Goal: Task Accomplishment & Management: Manage account settings

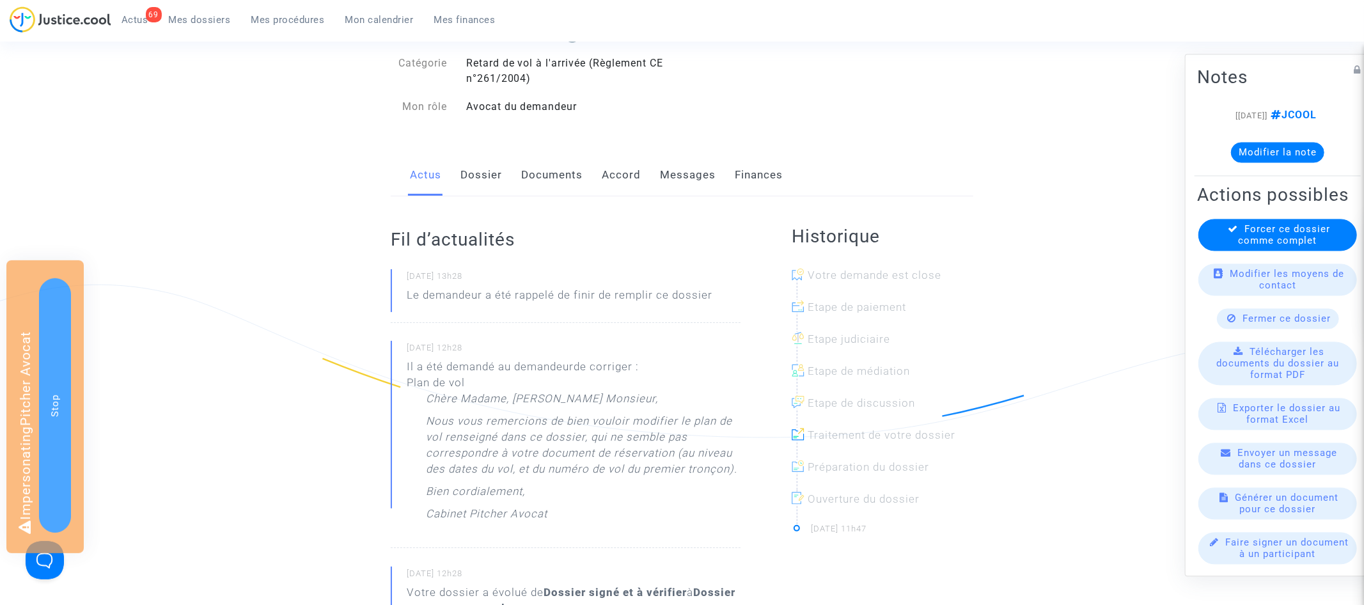
scroll to position [164, 0]
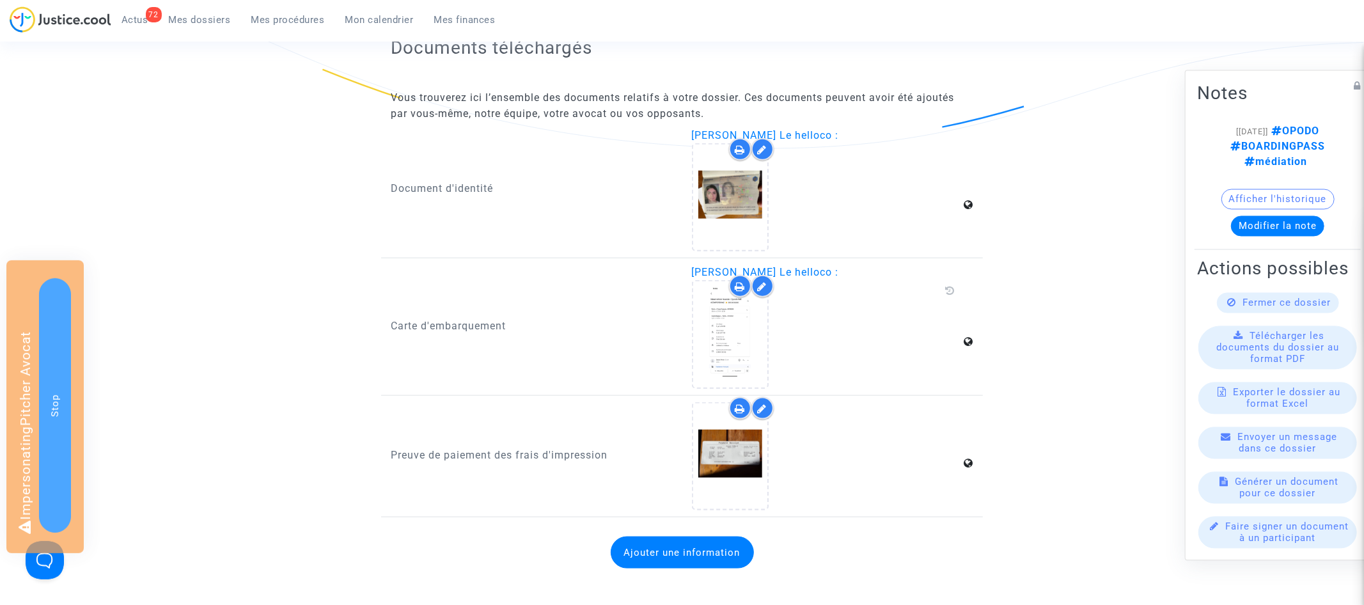
scroll to position [1149, 0]
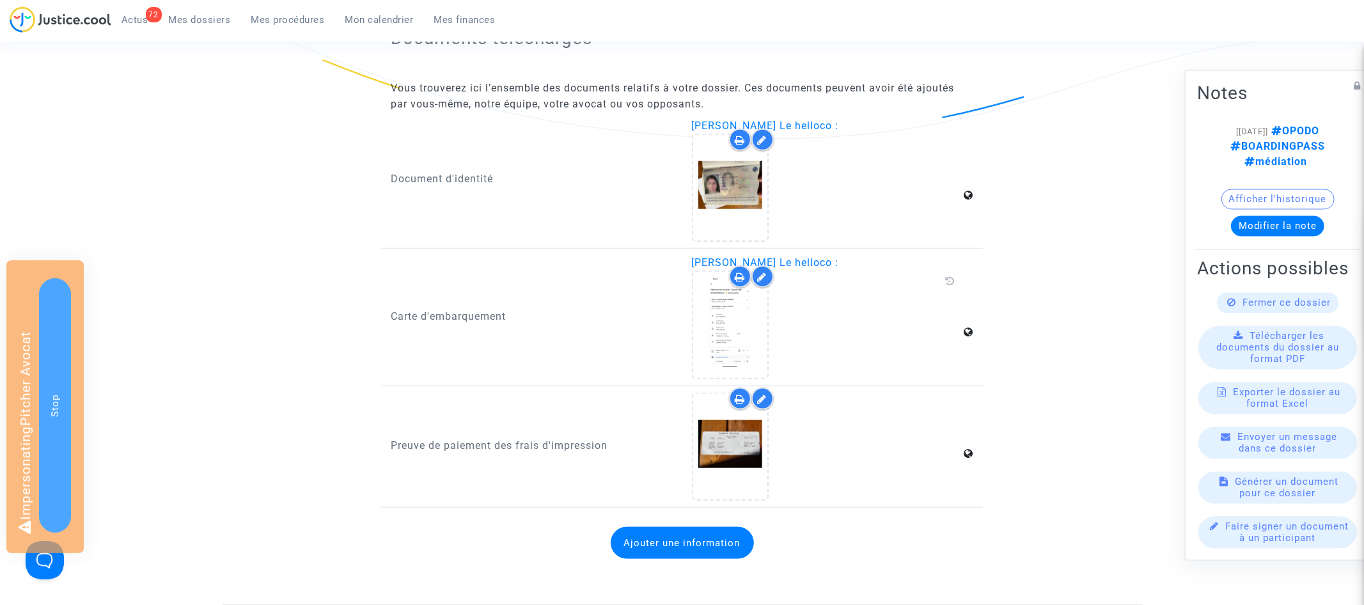
click at [762, 274] on icon at bounding box center [763, 277] width 10 height 10
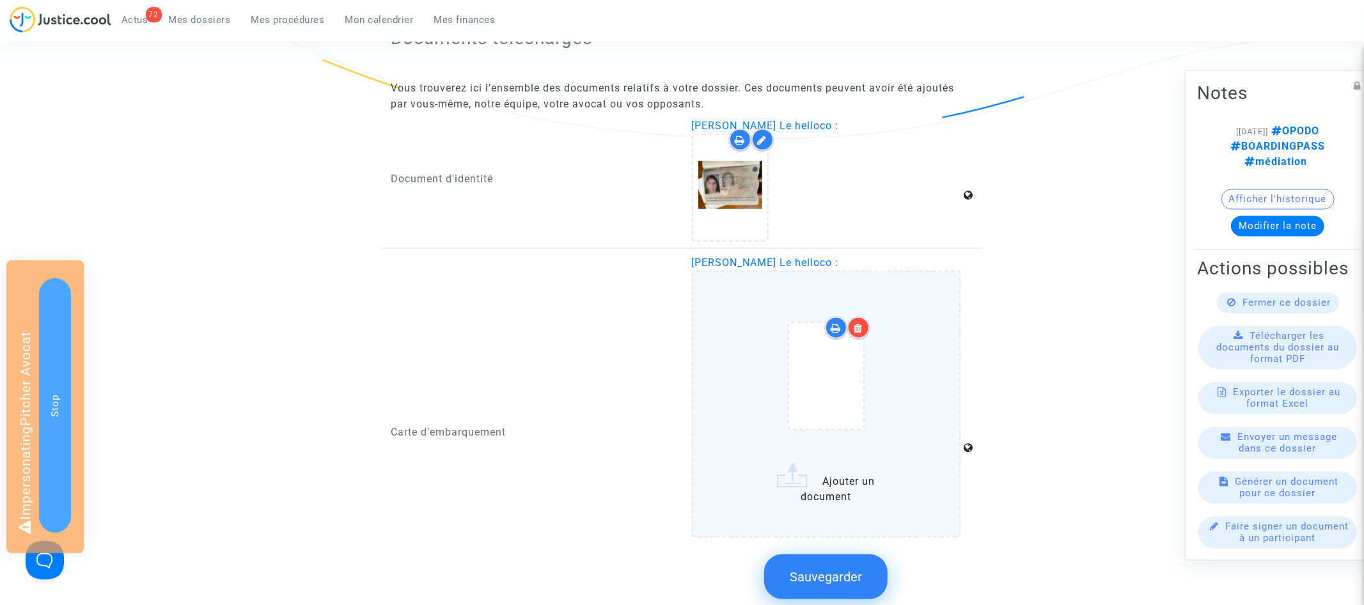
click at [909, 447] on div at bounding box center [826, 378] width 215 height 149
click at [0, 0] on input "Ajouter un document" at bounding box center [0, 0] width 0 height 0
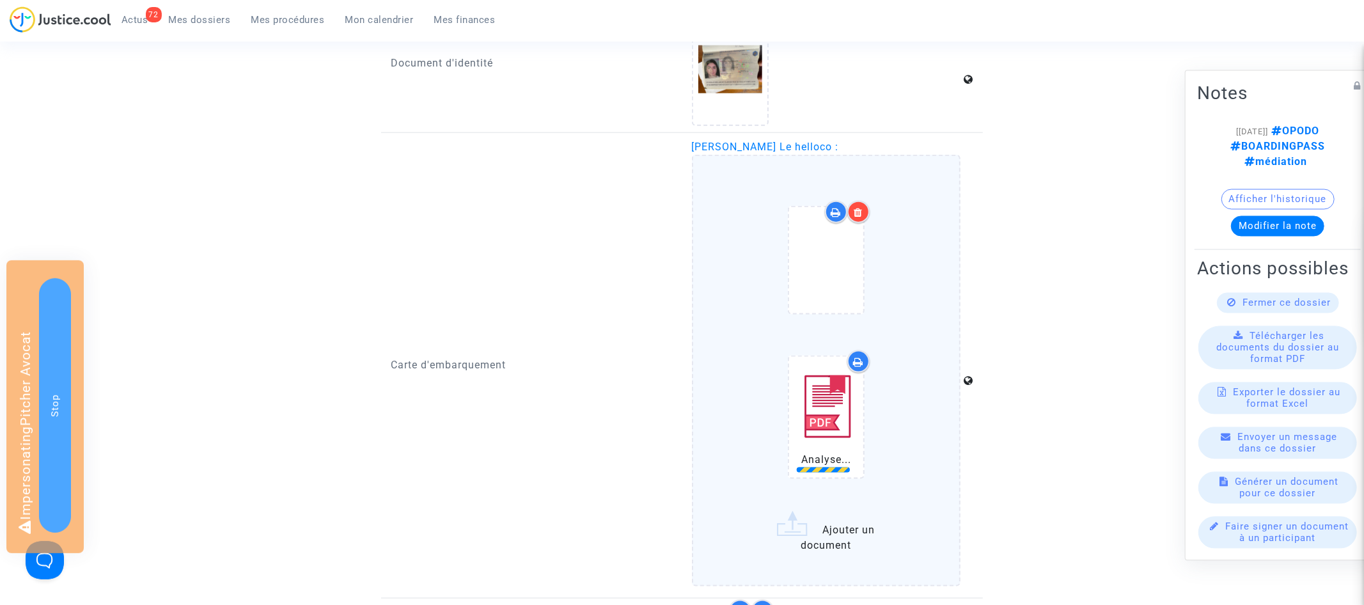
scroll to position [1383, 0]
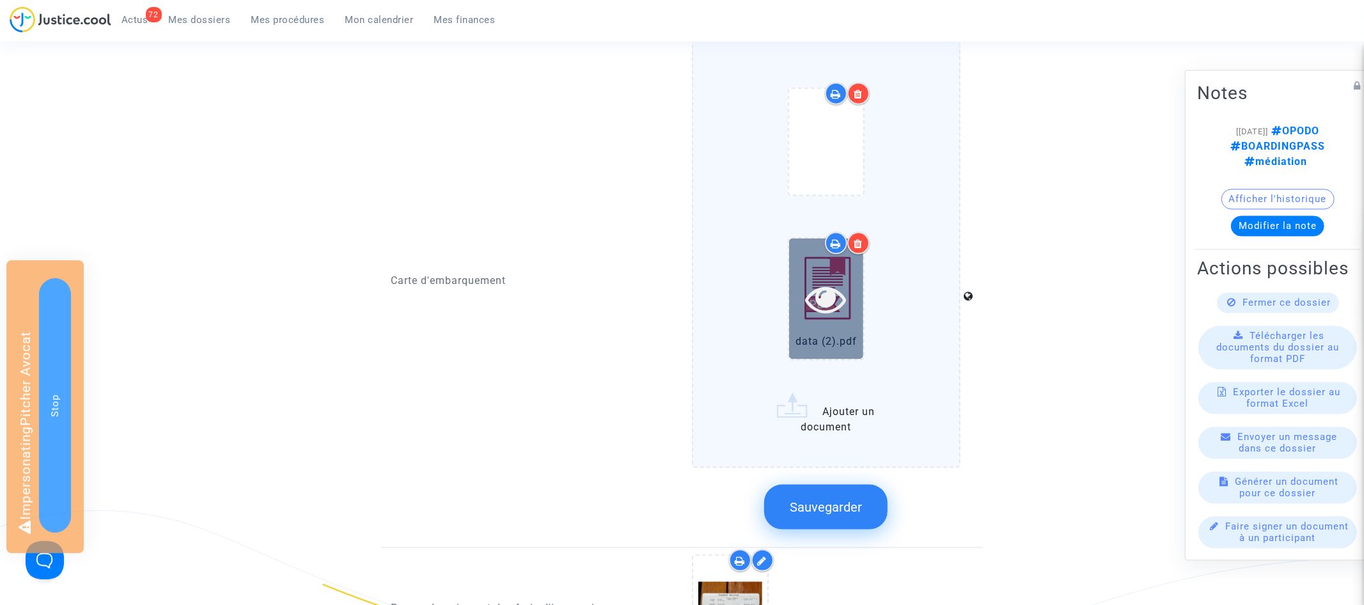
click at [826, 301] on icon at bounding box center [826, 298] width 42 height 41
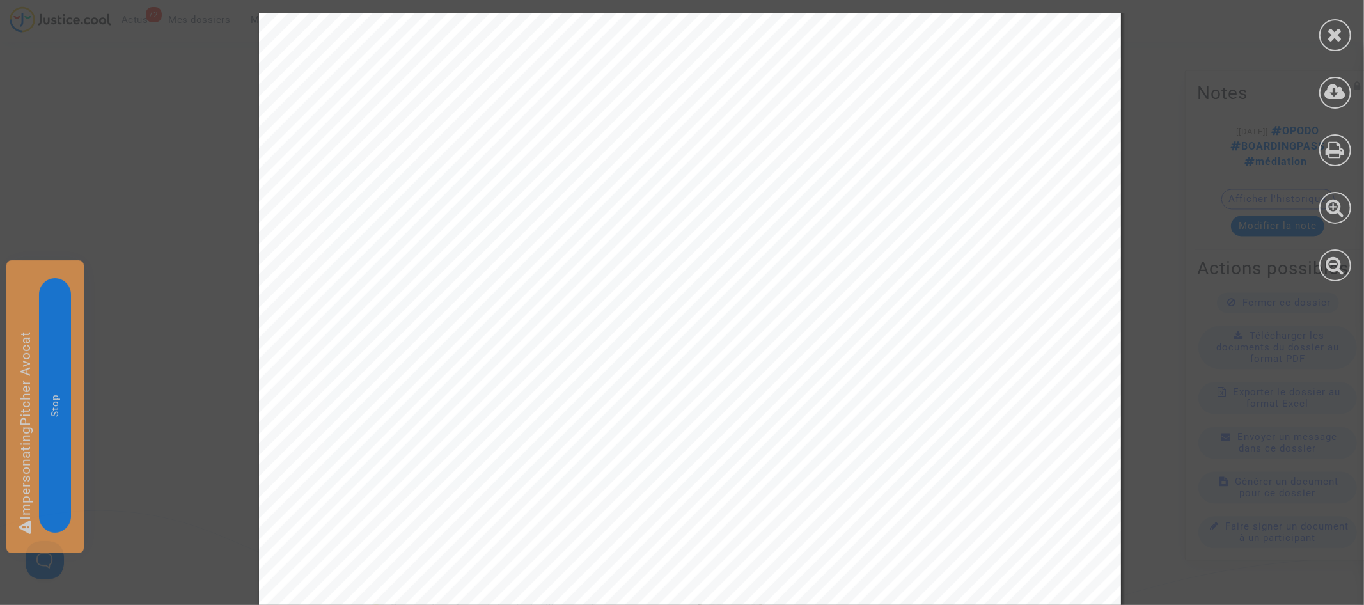
scroll to position [188, 0]
click at [1341, 35] on icon at bounding box center [1335, 34] width 16 height 19
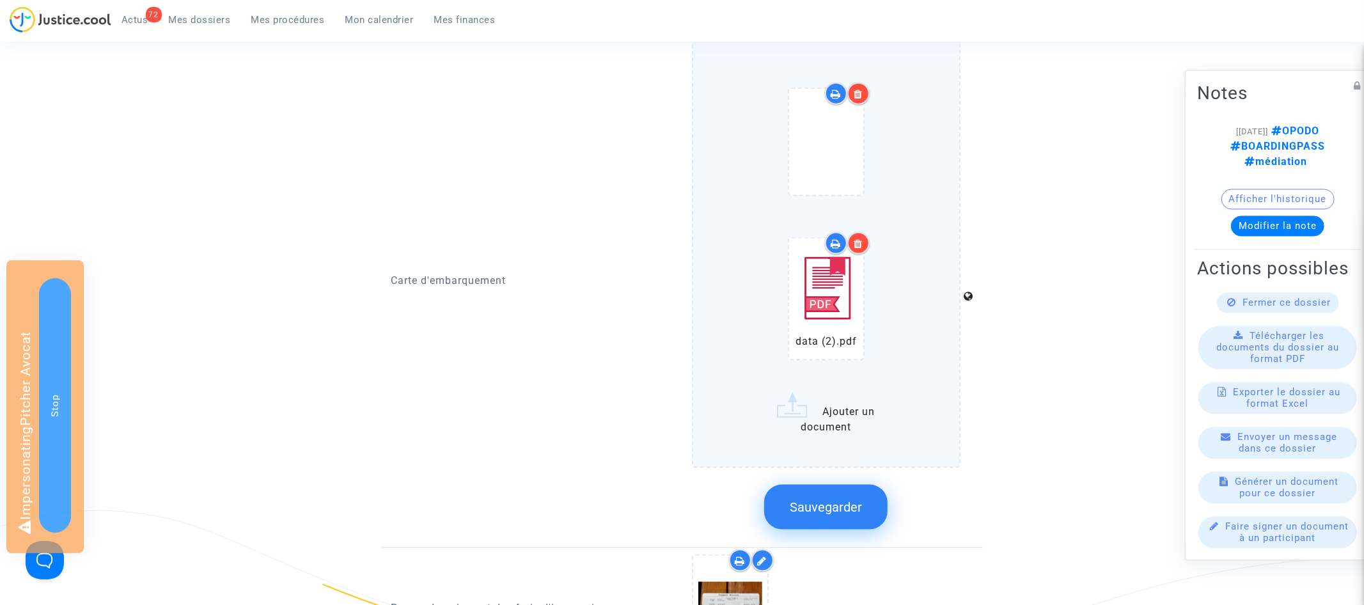
click at [862, 91] on icon at bounding box center [858, 94] width 9 height 10
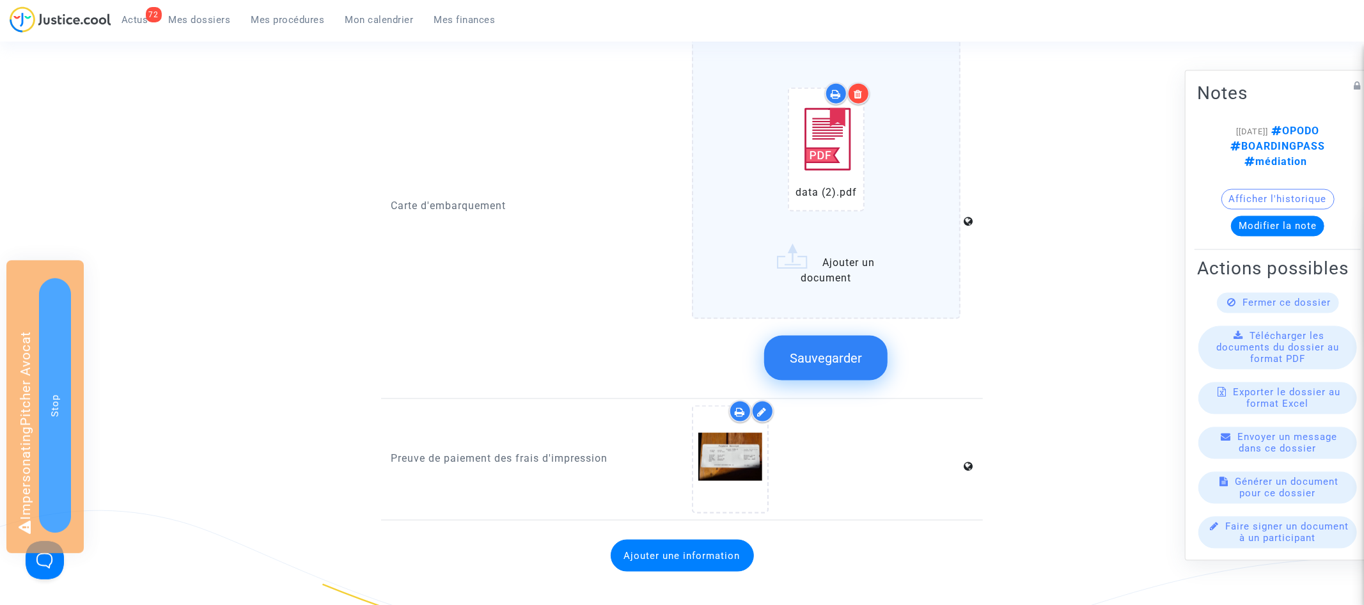
click at [834, 338] on button "Sauvegarder" at bounding box center [825, 358] width 123 height 45
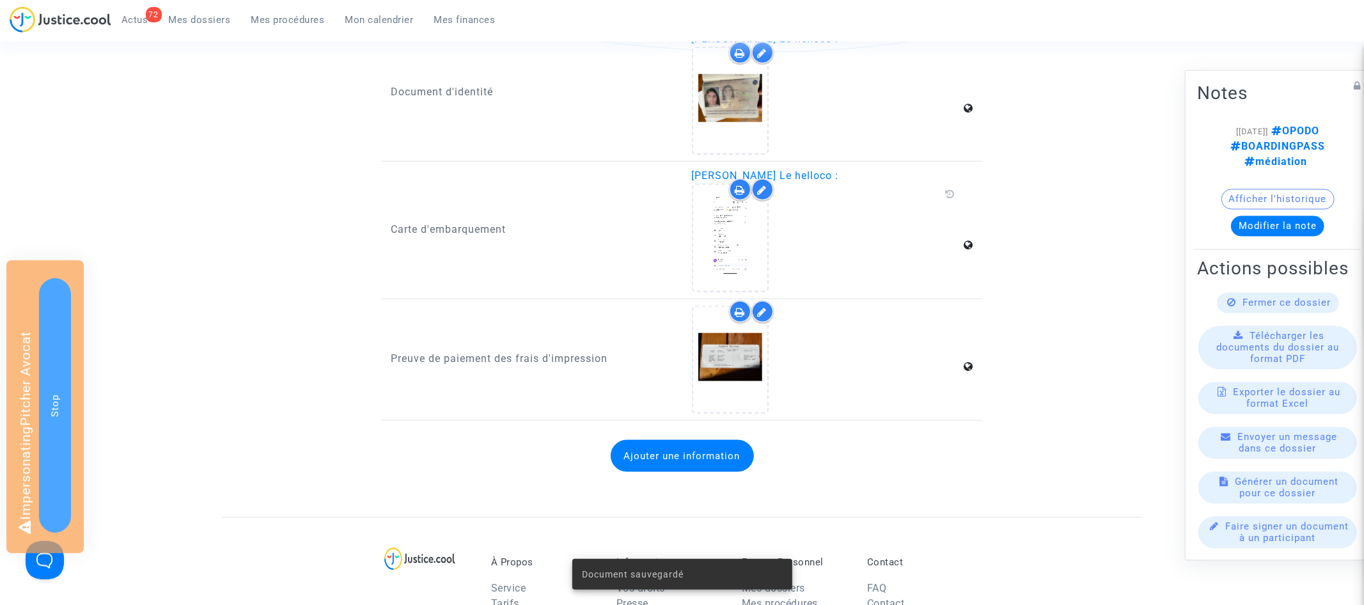
scroll to position [1157, 0]
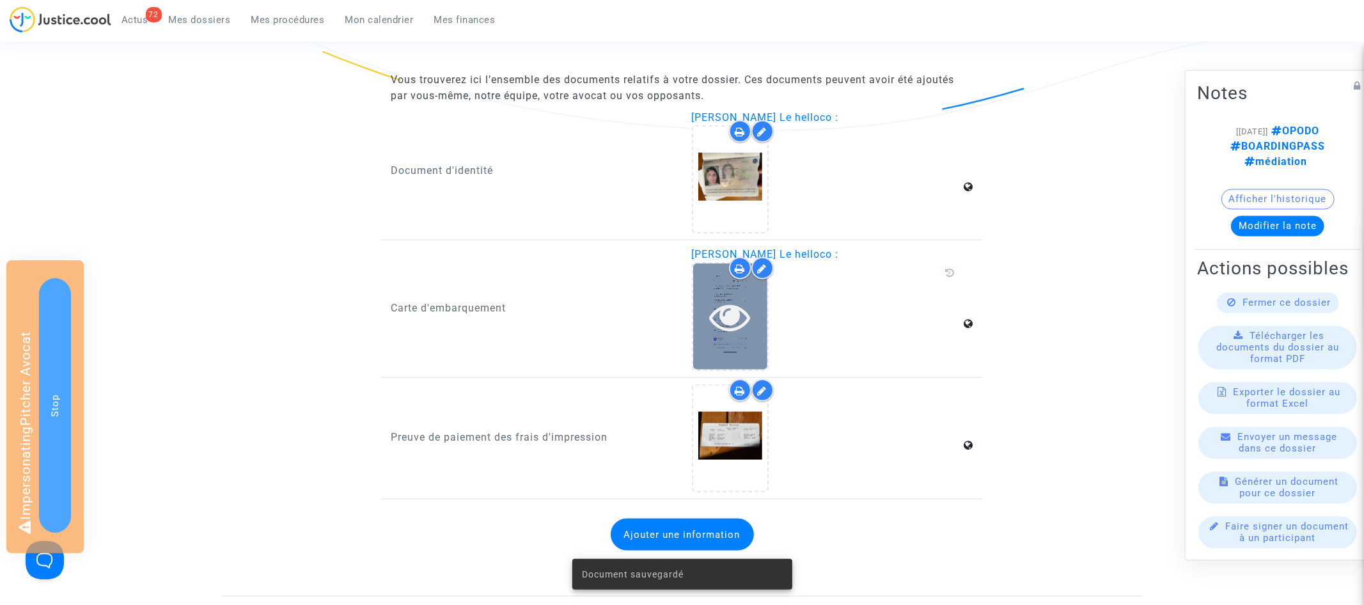
click at [726, 321] on icon at bounding box center [730, 316] width 42 height 41
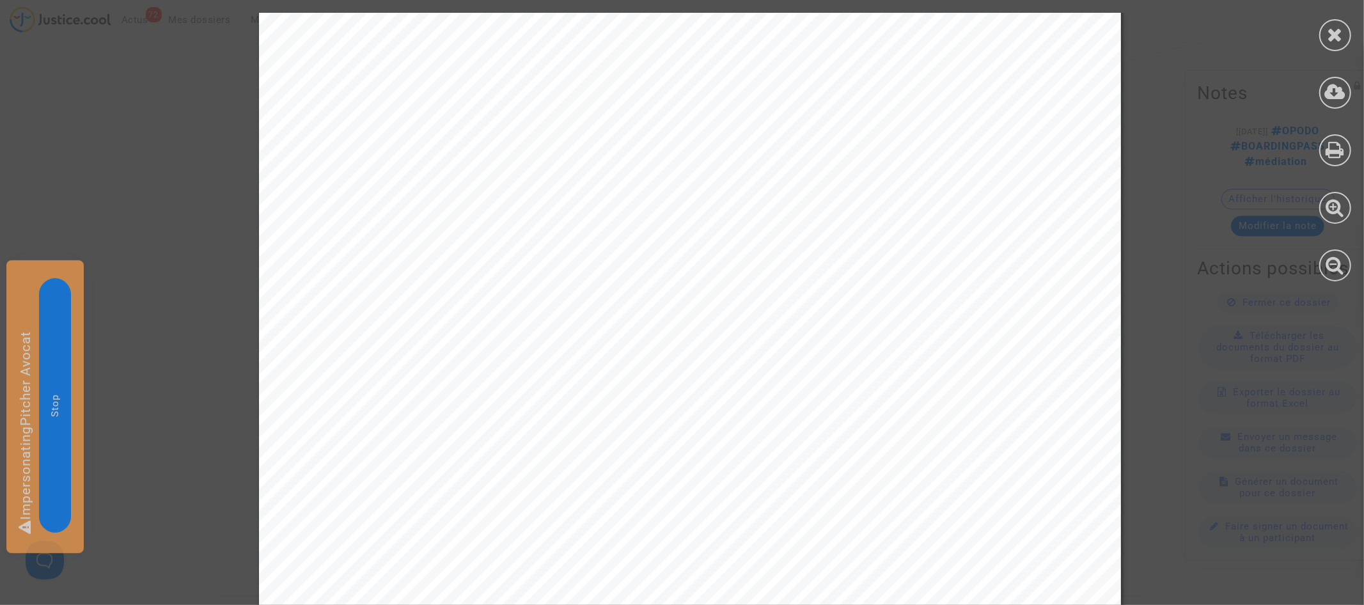
scroll to position [634, 0]
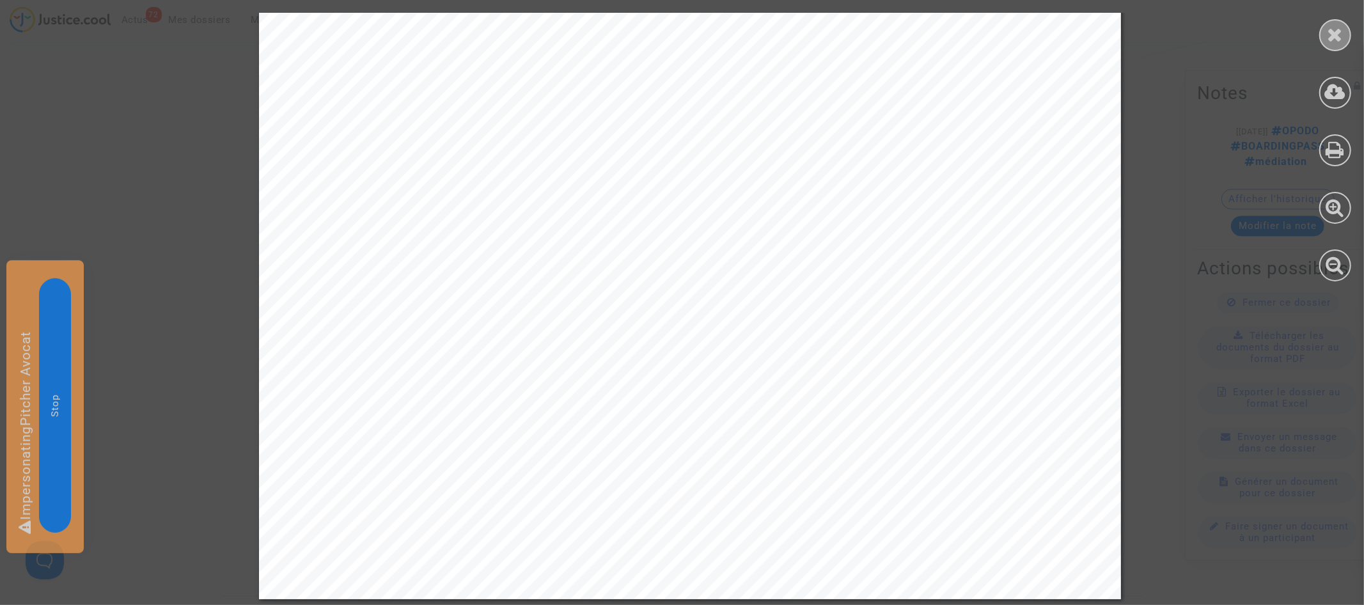
click at [1330, 33] on icon at bounding box center [1335, 34] width 16 height 19
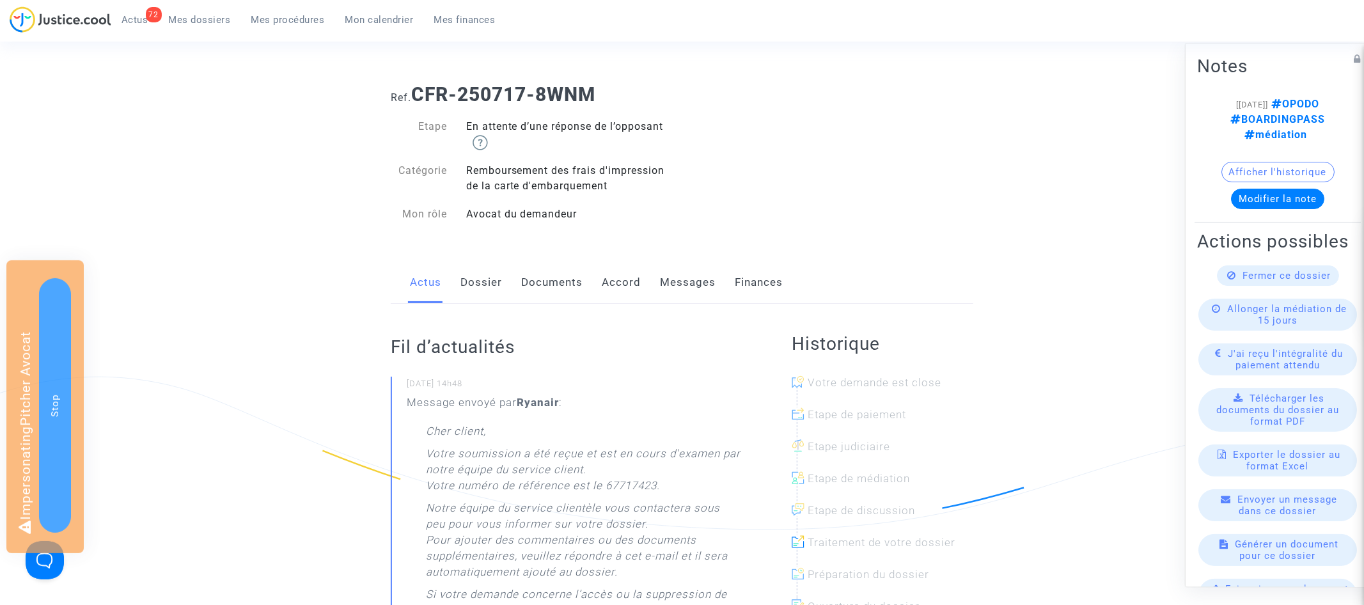
click at [548, 276] on link "Documents" at bounding box center [551, 283] width 61 height 42
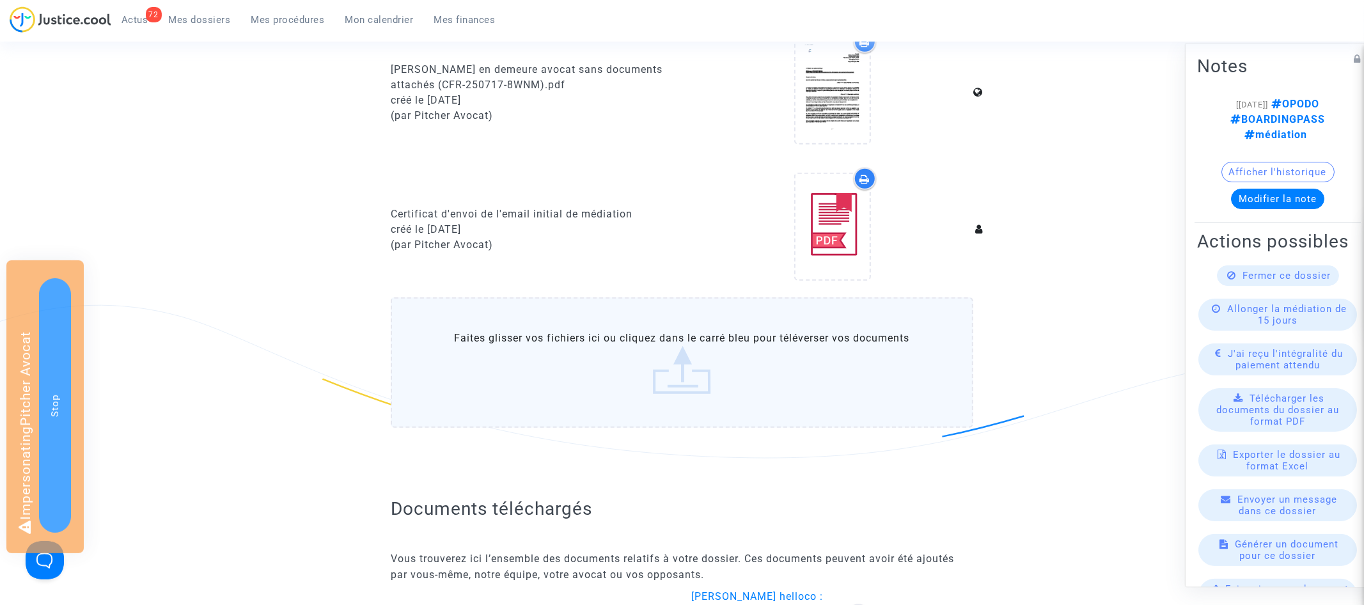
scroll to position [822, 0]
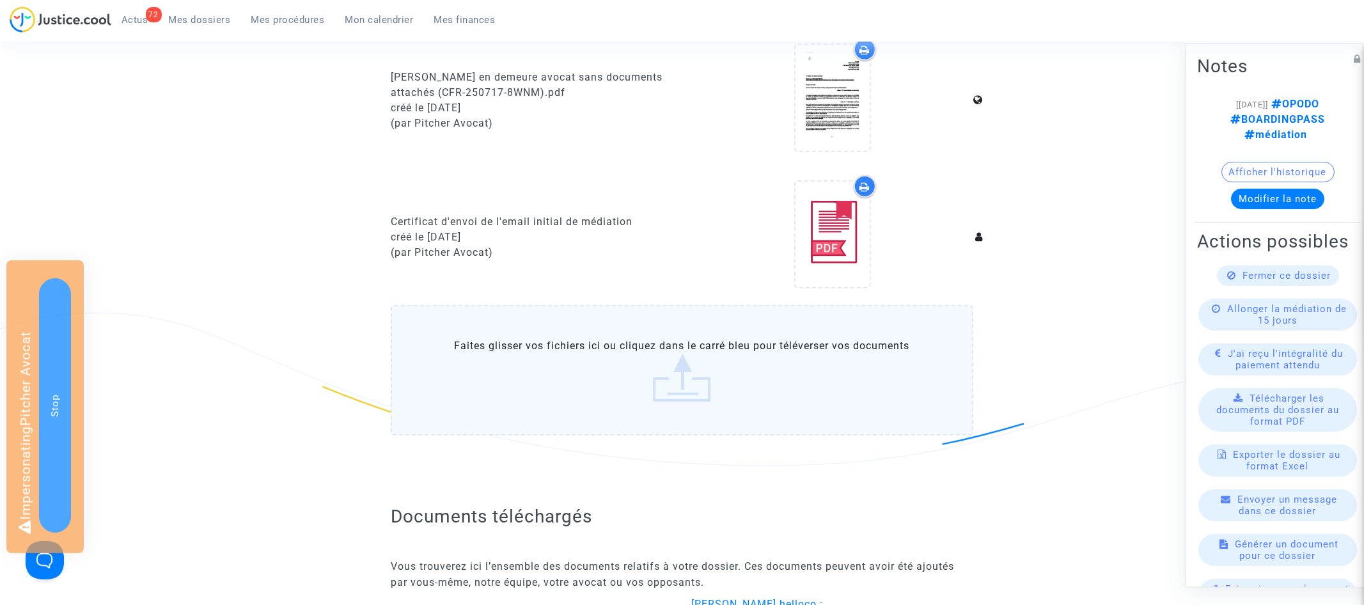
click at [567, 368] on label "Faites glisser vos fichiers ici ou cliquez dans le carré bleu pour téléverser v…" at bounding box center [682, 370] width 582 height 130
click at [0, 0] on input "Faites glisser vos fichiers ici ou cliquez dans le carré bleu pour téléverser v…" at bounding box center [0, 0] width 0 height 0
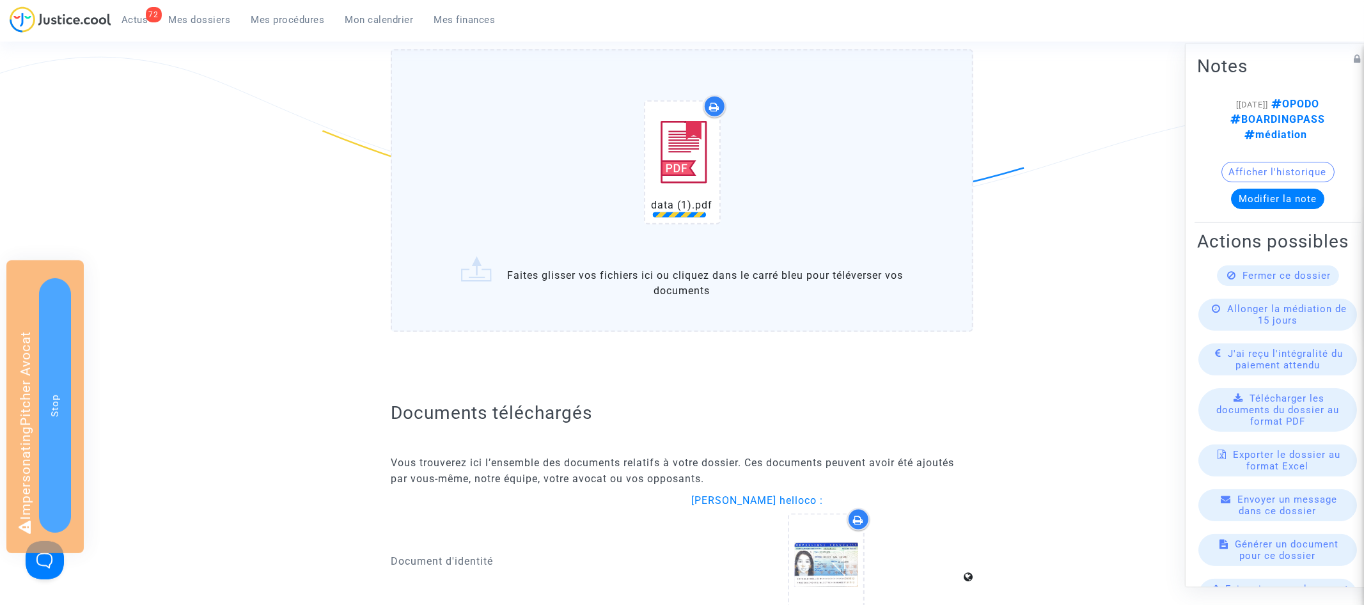
scroll to position [1031, 0]
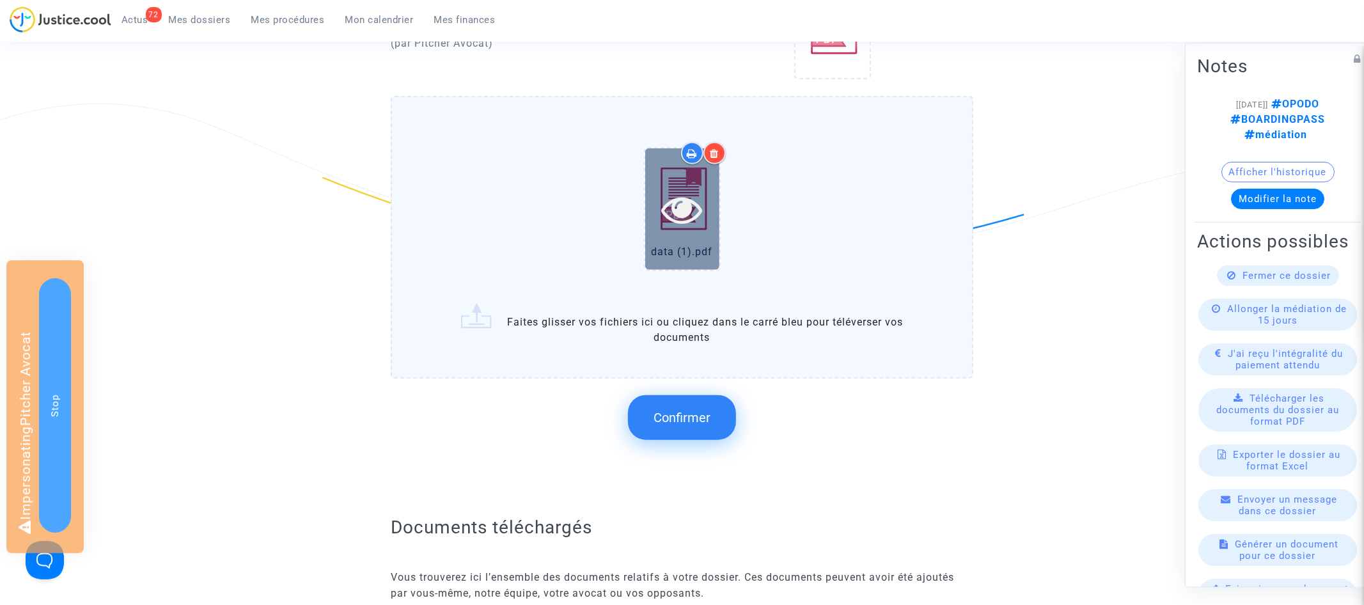
click at [684, 208] on icon at bounding box center [682, 209] width 42 height 41
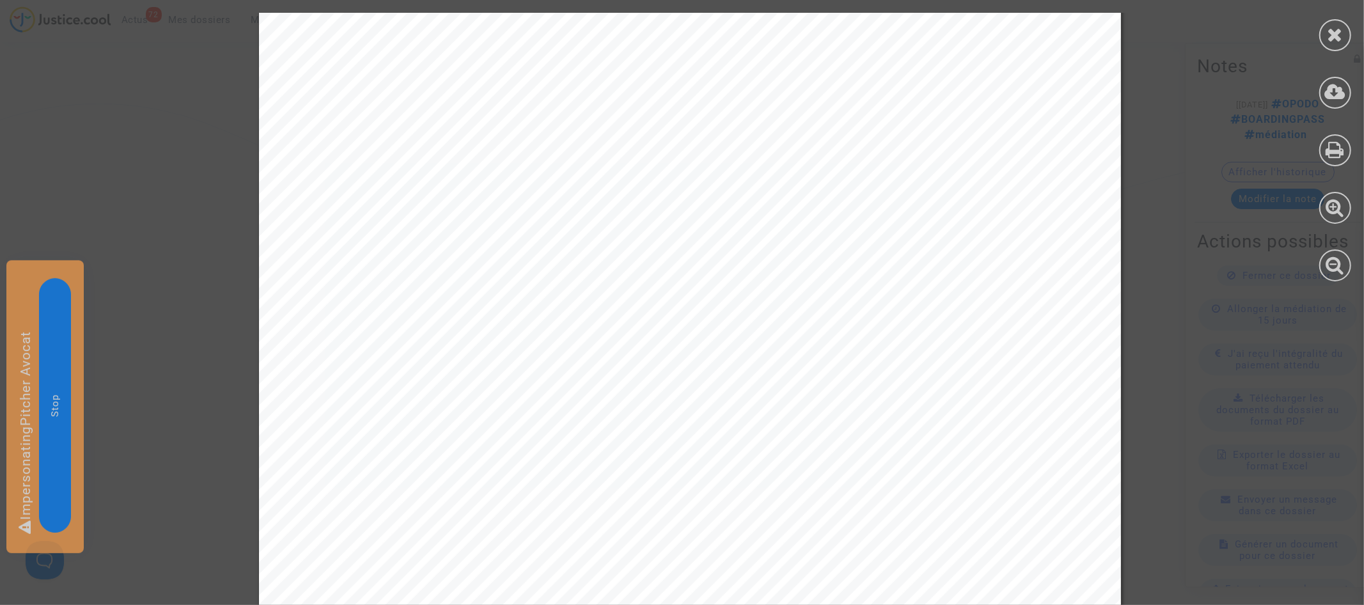
scroll to position [634, 0]
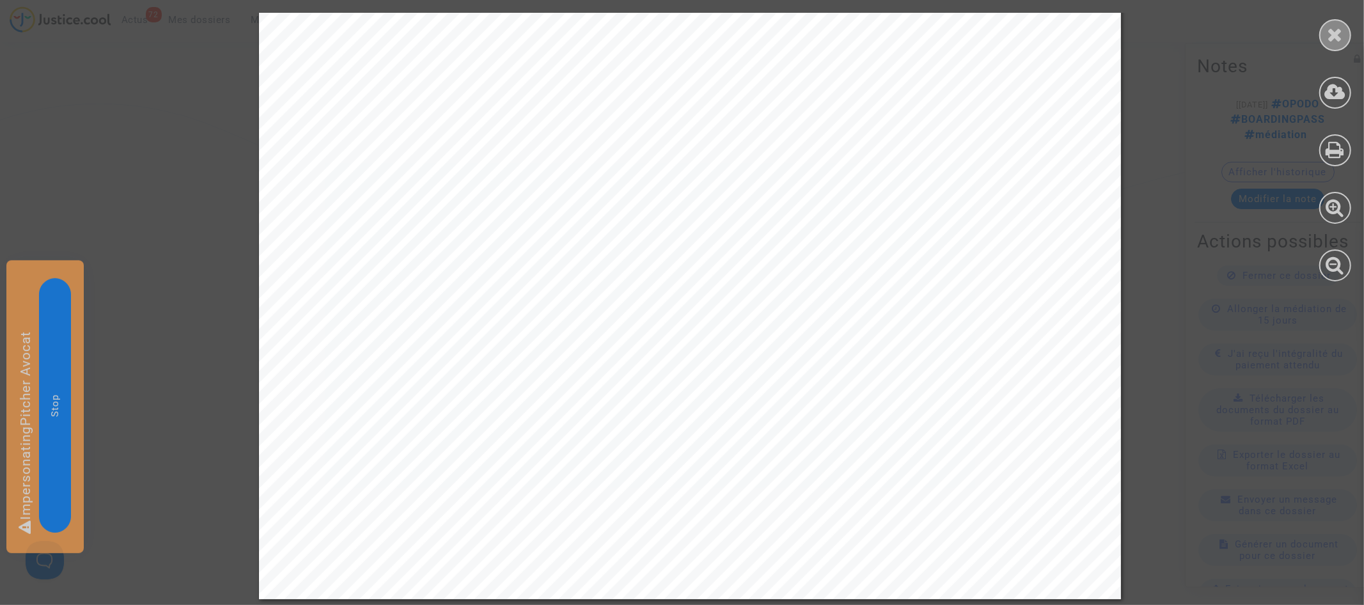
click at [1347, 40] on div at bounding box center [1335, 35] width 32 height 32
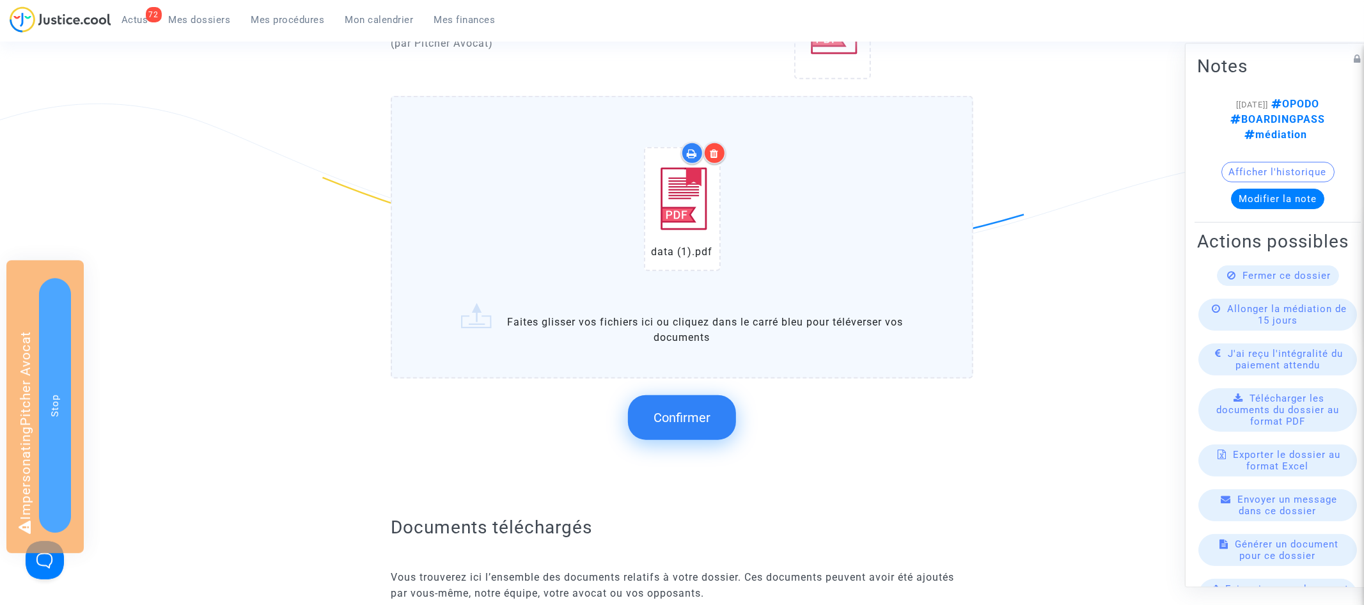
click at [684, 410] on span "Confirmer" at bounding box center [681, 417] width 57 height 15
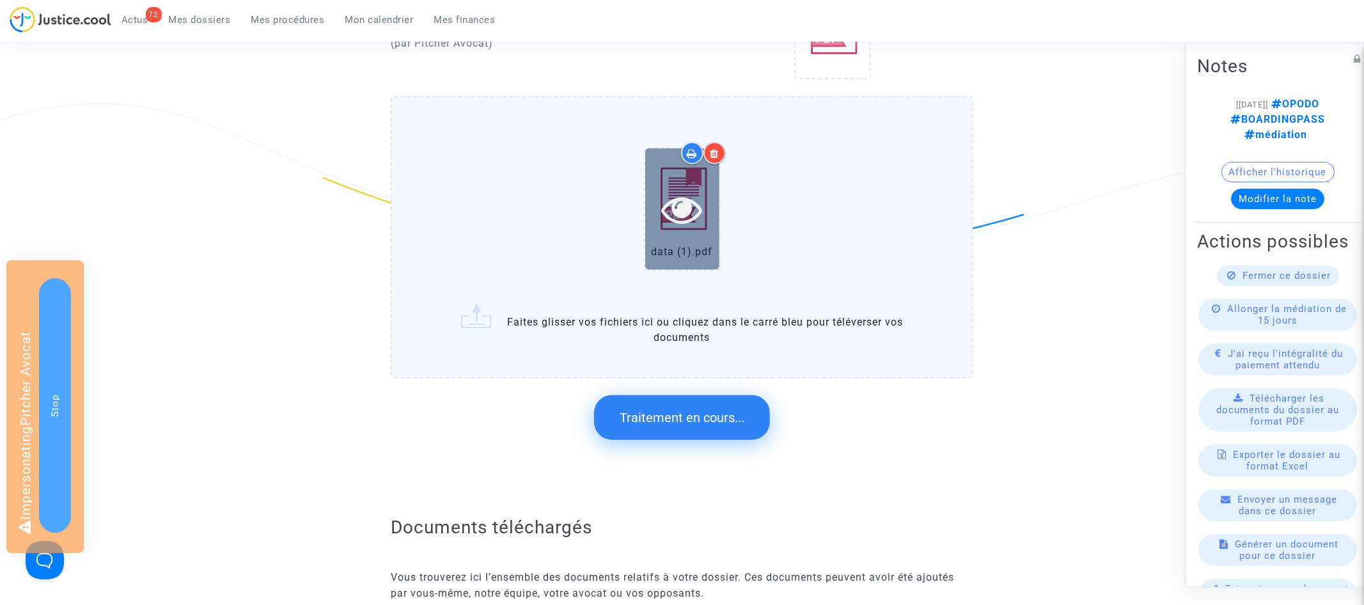
scroll to position [0, 0]
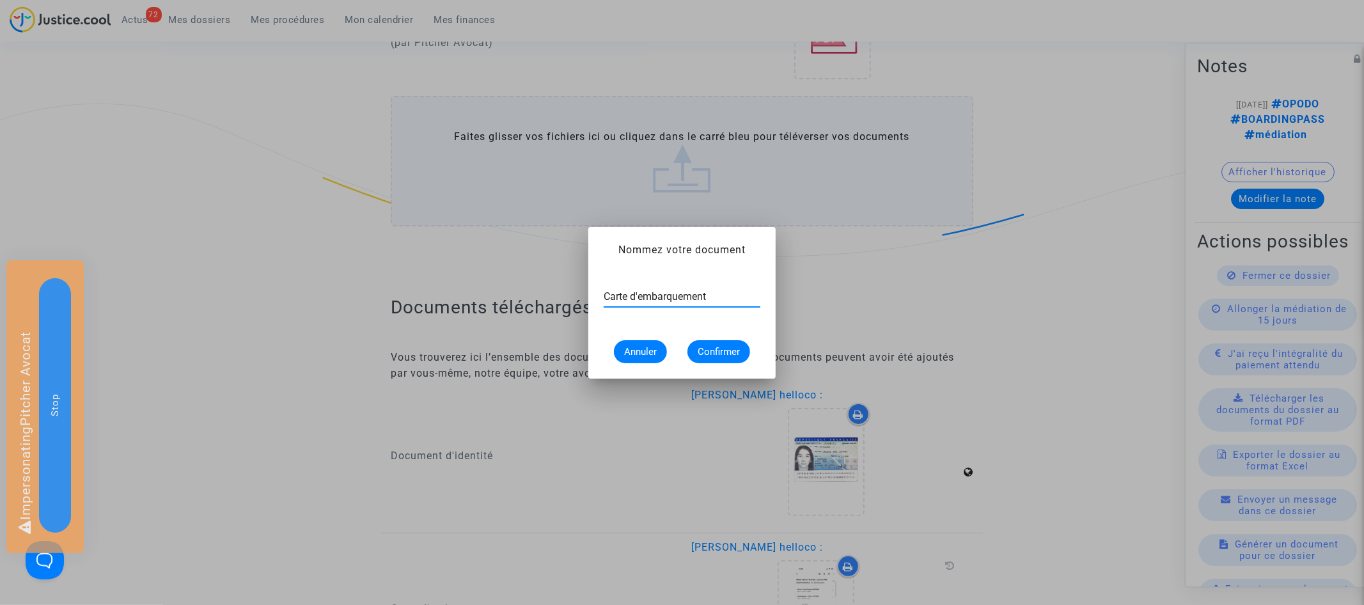
type input "Carte d'embarquement"
click at [733, 355] on span "Confirmer" at bounding box center [719, 352] width 42 height 12
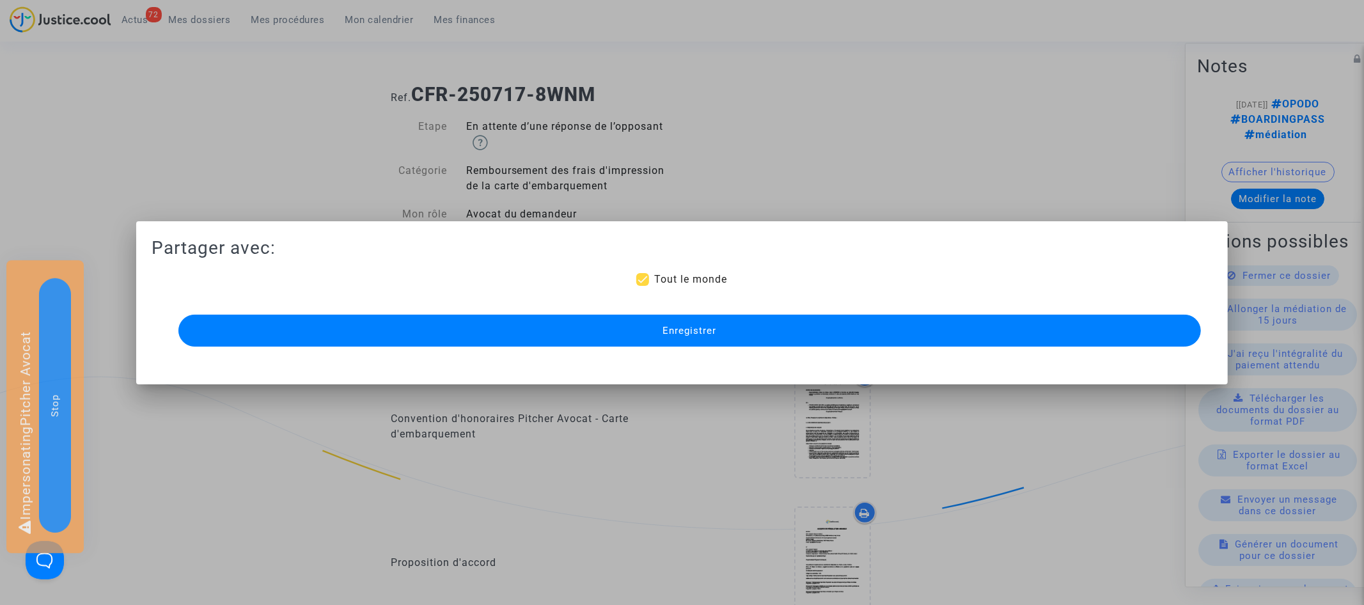
scroll to position [1031, 0]
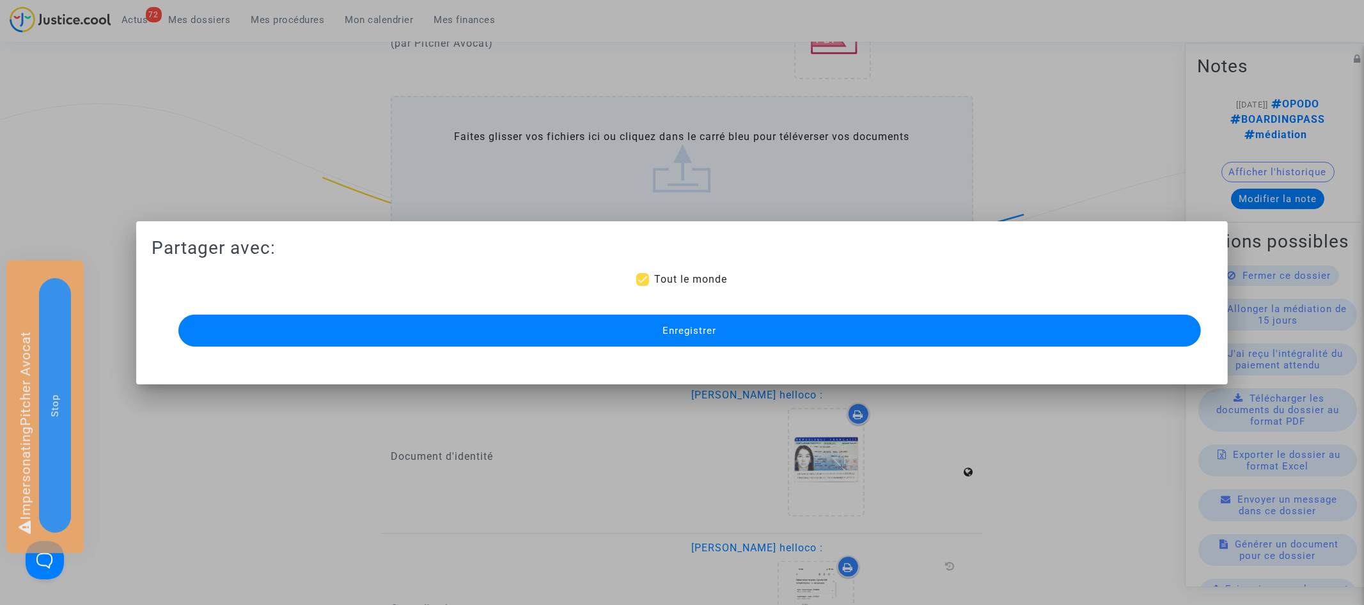
click at [682, 288] on mat-checkbox "Tout le monde" at bounding box center [681, 282] width 91 height 20
click at [682, 277] on span "Tout le monde" at bounding box center [690, 279] width 73 height 12
click at [643, 286] on input "Tout le monde" at bounding box center [642, 286] width 1 height 1
checkbox input "false"
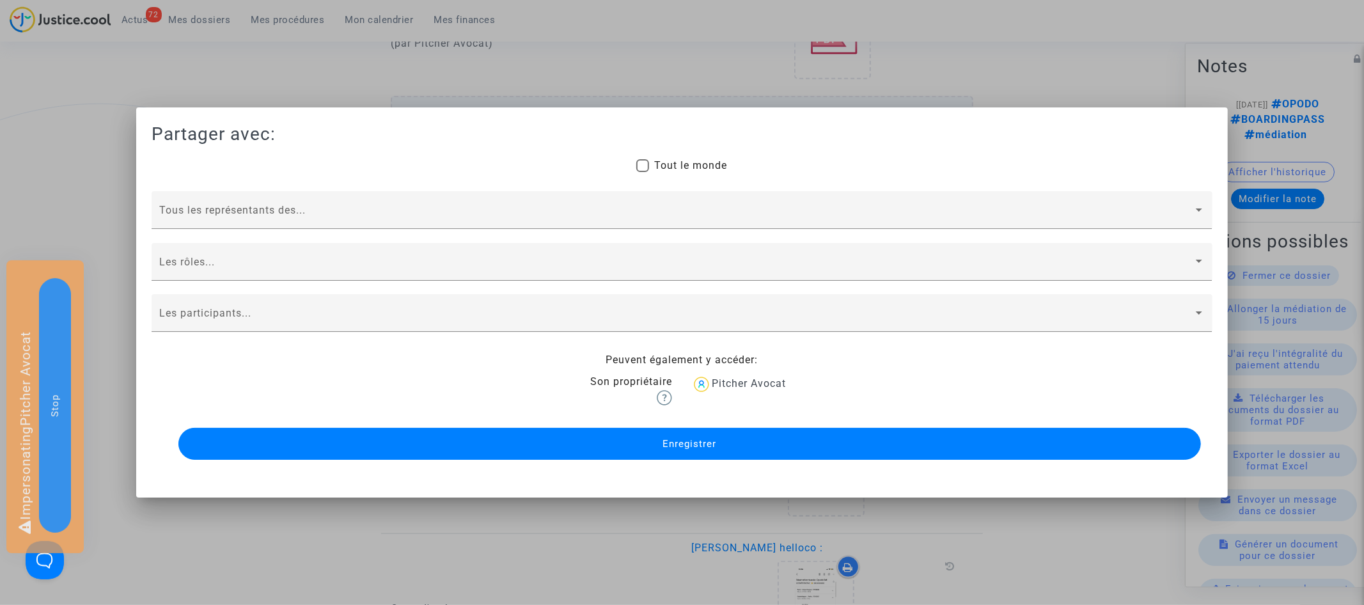
click at [657, 446] on button "Enregistrer" at bounding box center [689, 444] width 1022 height 32
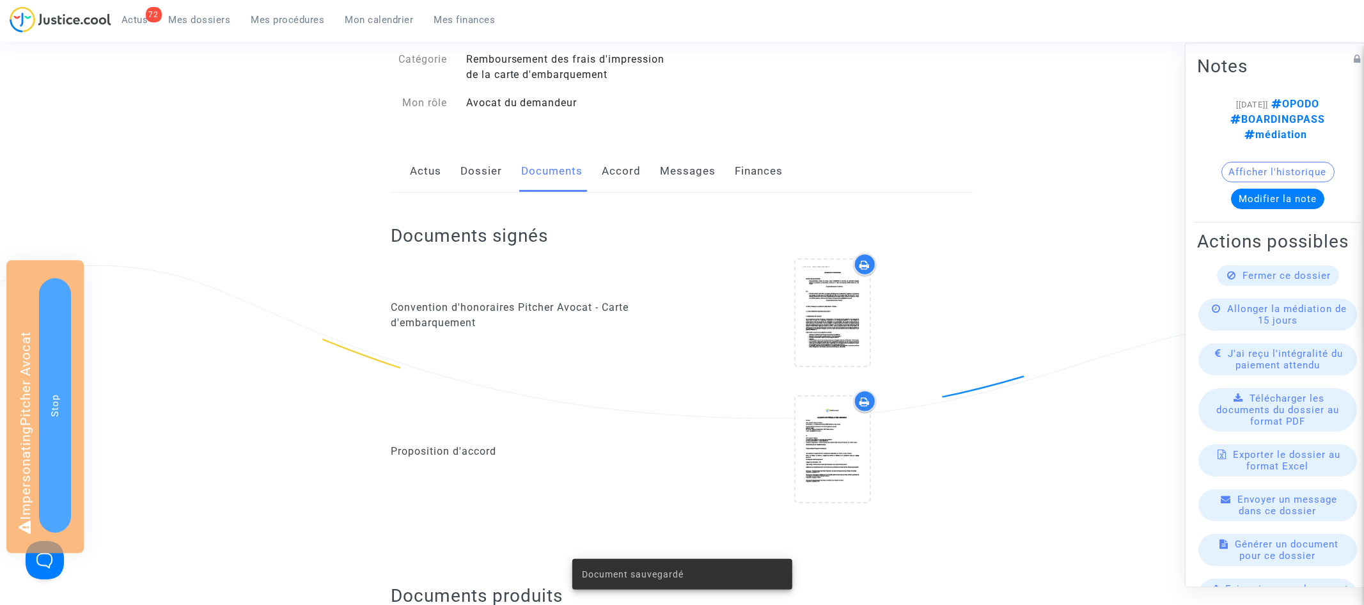
scroll to position [0, 0]
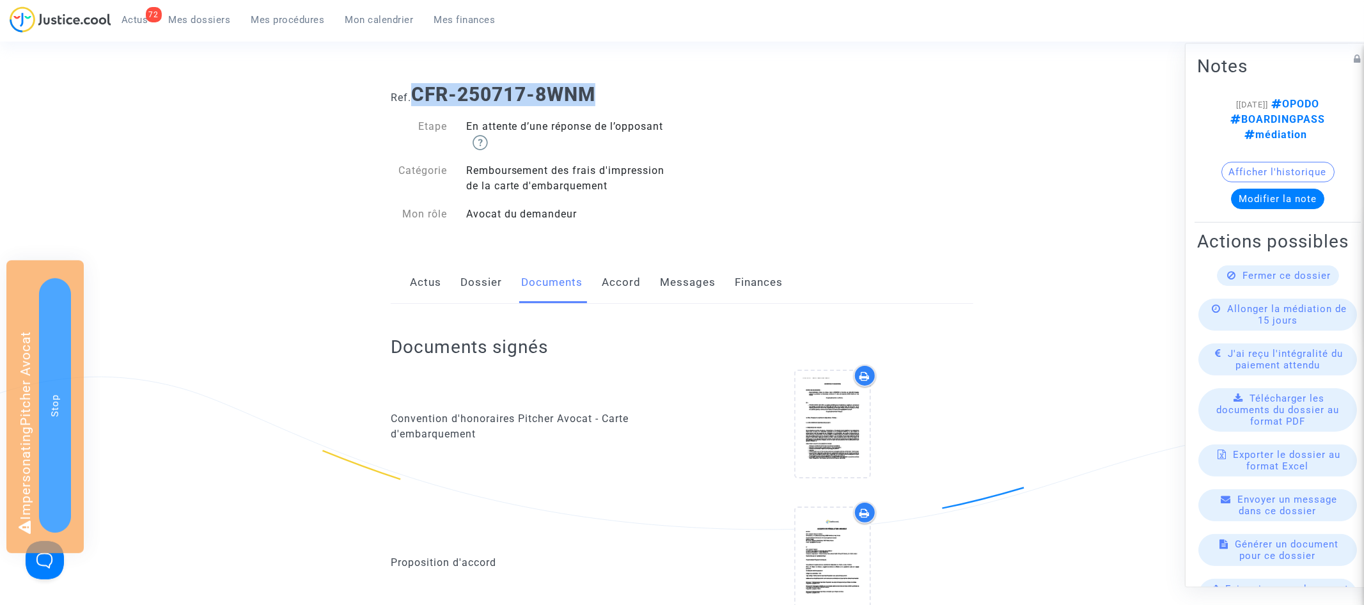
drag, startPoint x: 419, startPoint y: 90, endPoint x: 669, endPoint y: 95, distance: 250.7
click at [669, 95] on h1 "Ref. CFR-250717-8WNM" at bounding box center [682, 94] width 582 height 23
copy b "CFR-250717-8WNM"
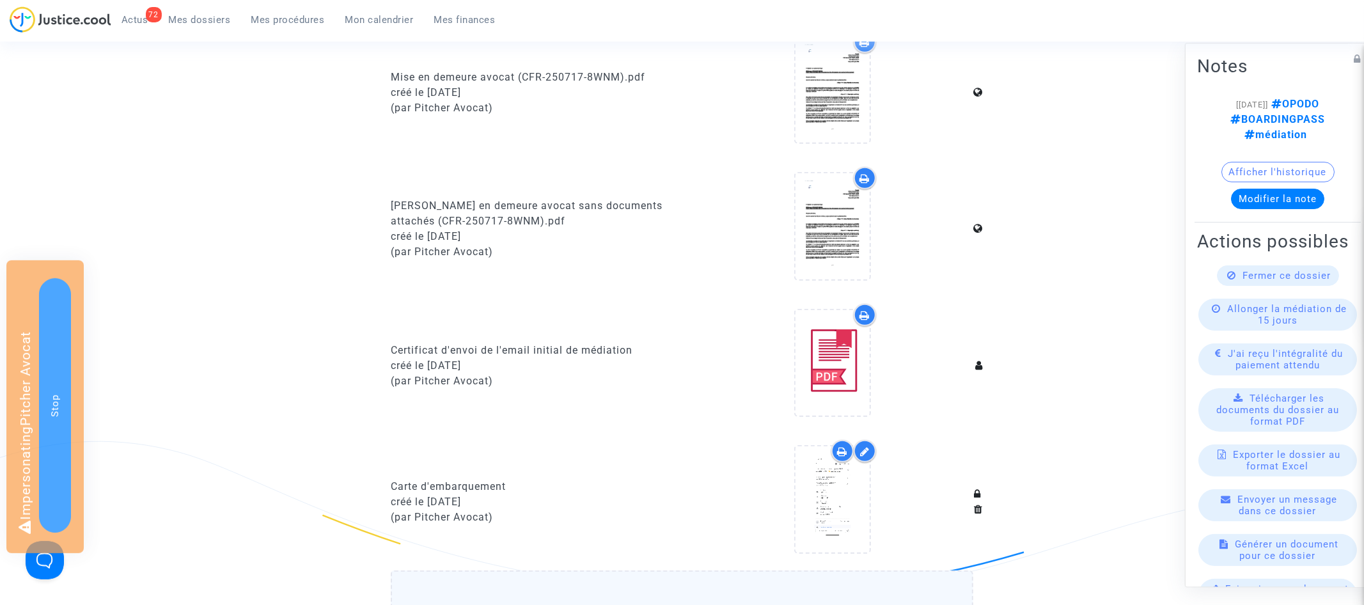
scroll to position [794, 0]
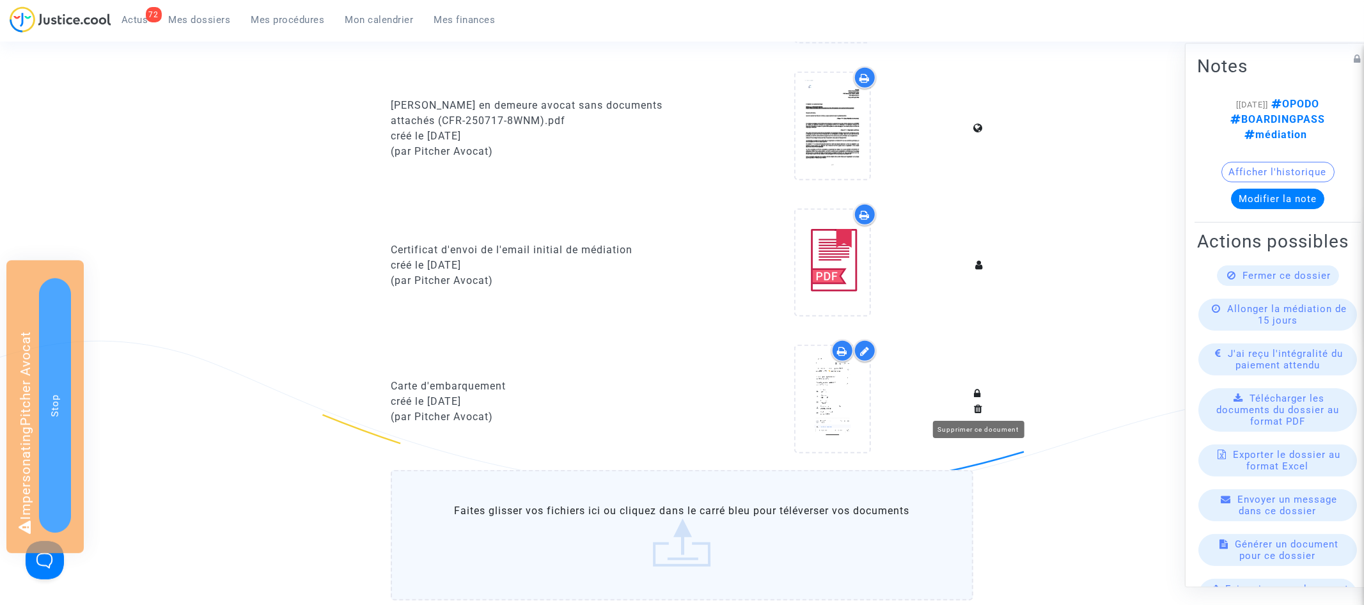
click at [976, 406] on icon at bounding box center [978, 408] width 9 height 10
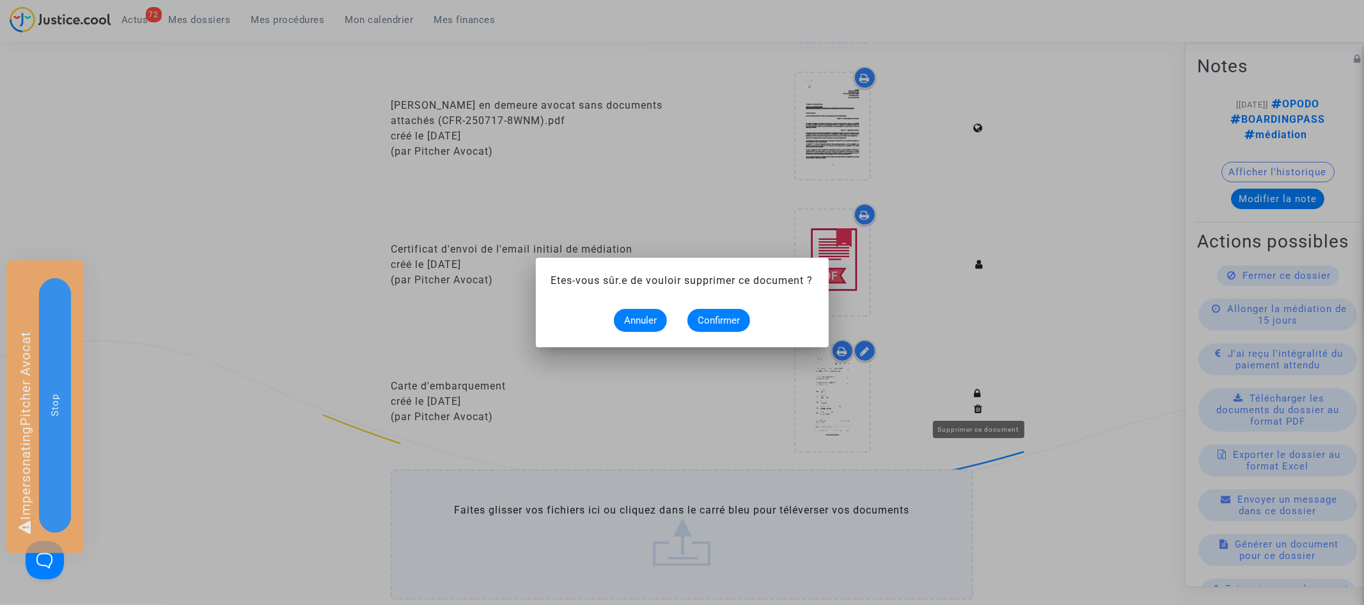
scroll to position [0, 0]
click at [702, 322] on span "Confirmer" at bounding box center [719, 321] width 42 height 12
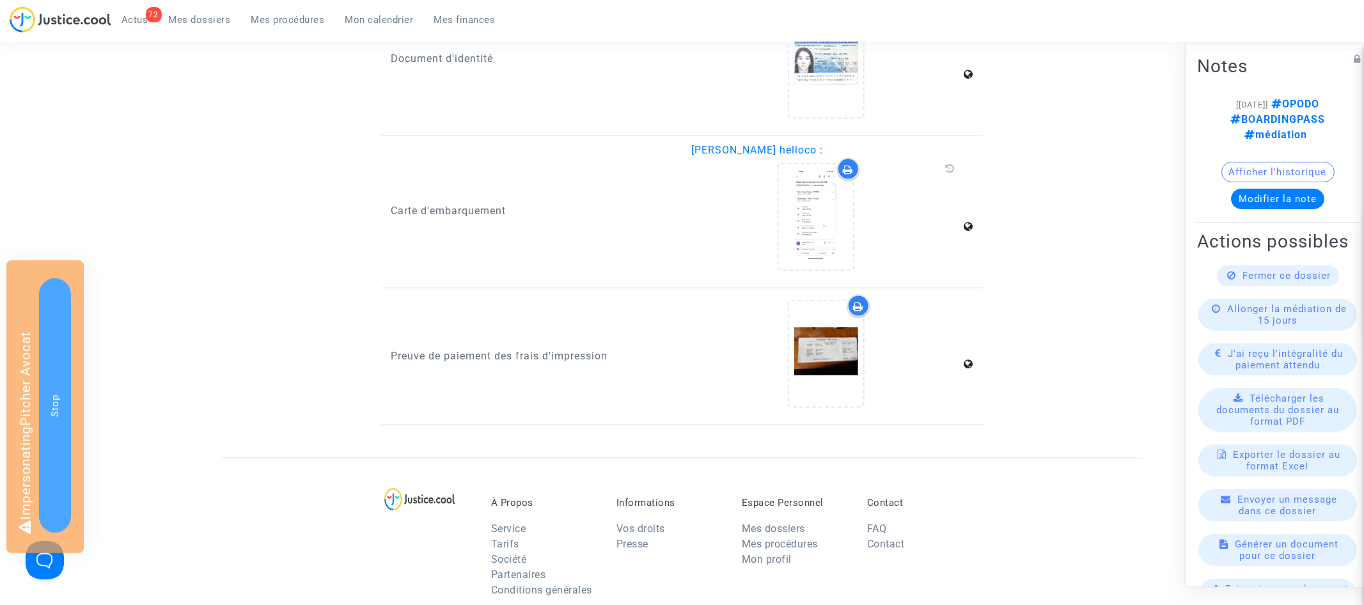
scroll to position [1442, 0]
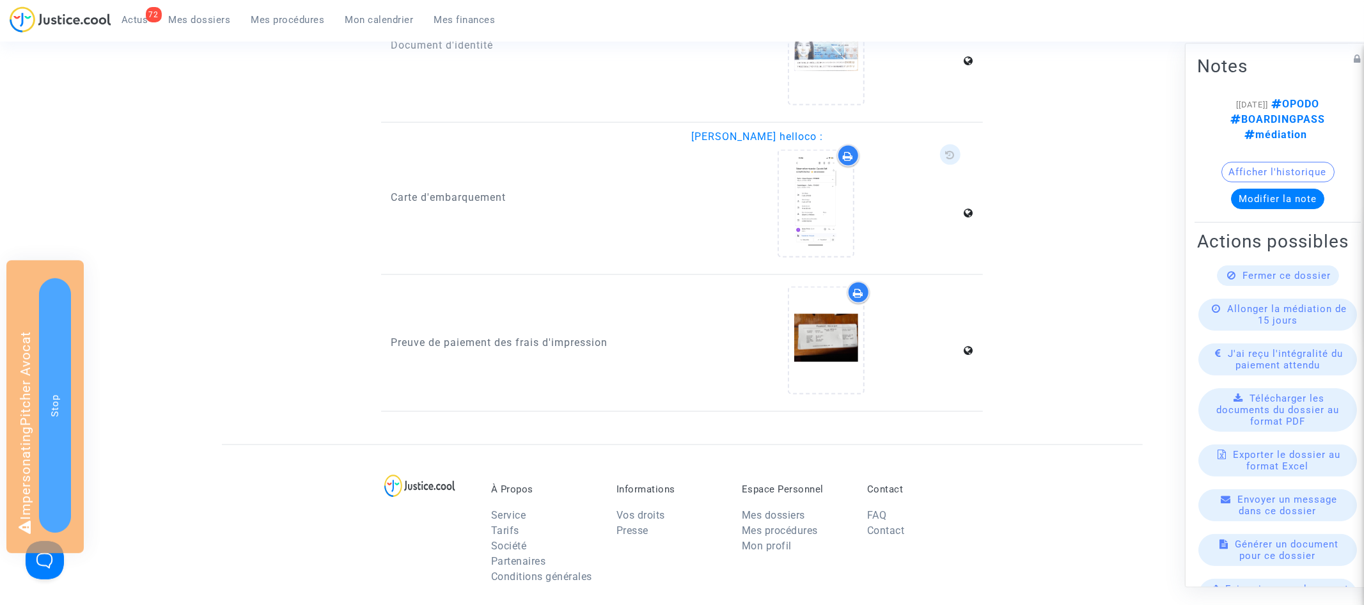
click at [947, 145] on span at bounding box center [950, 155] width 20 height 20
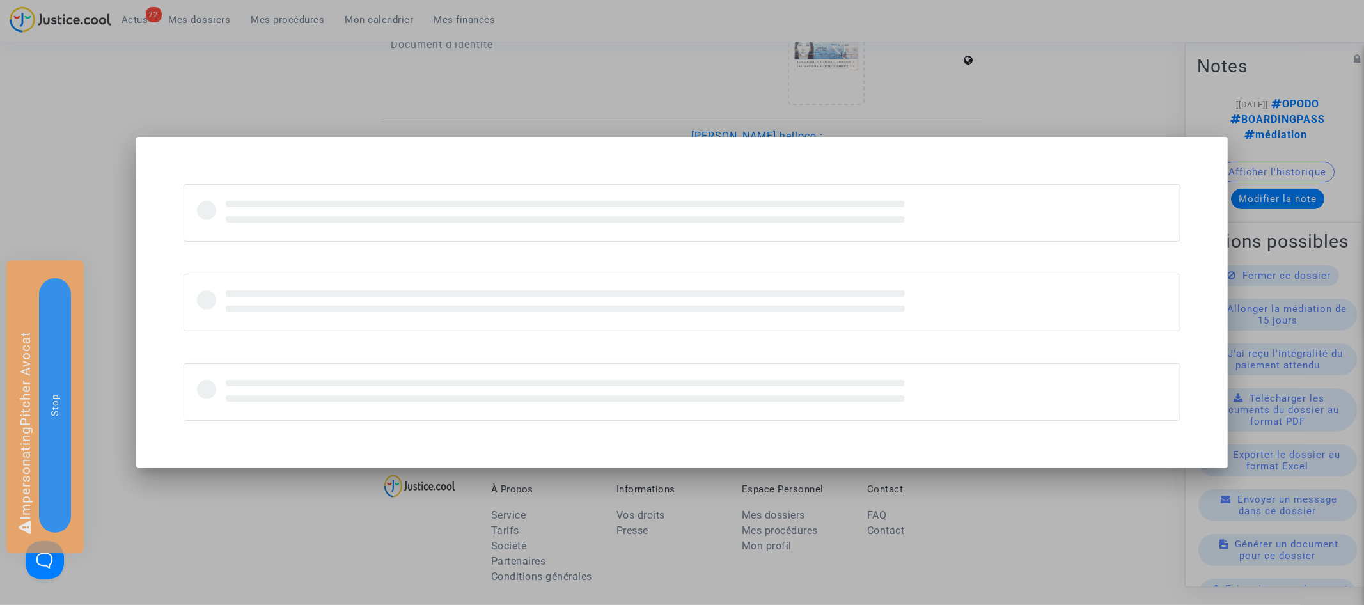
scroll to position [0, 0]
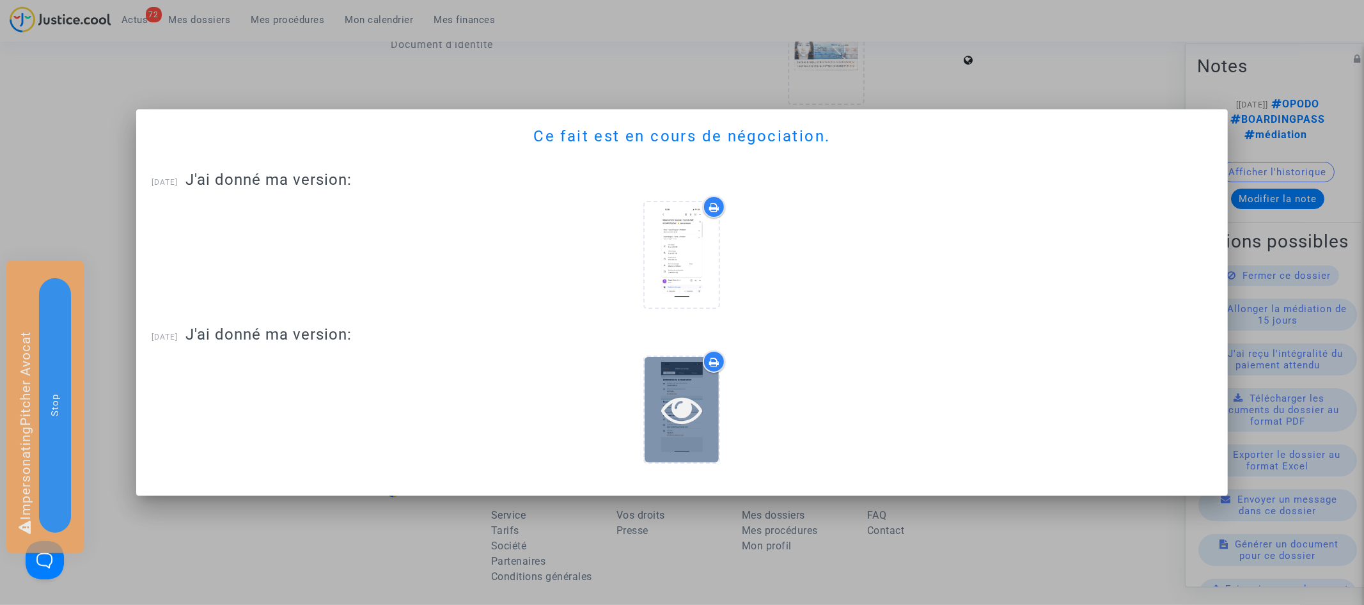
click at [689, 404] on icon at bounding box center [682, 409] width 42 height 41
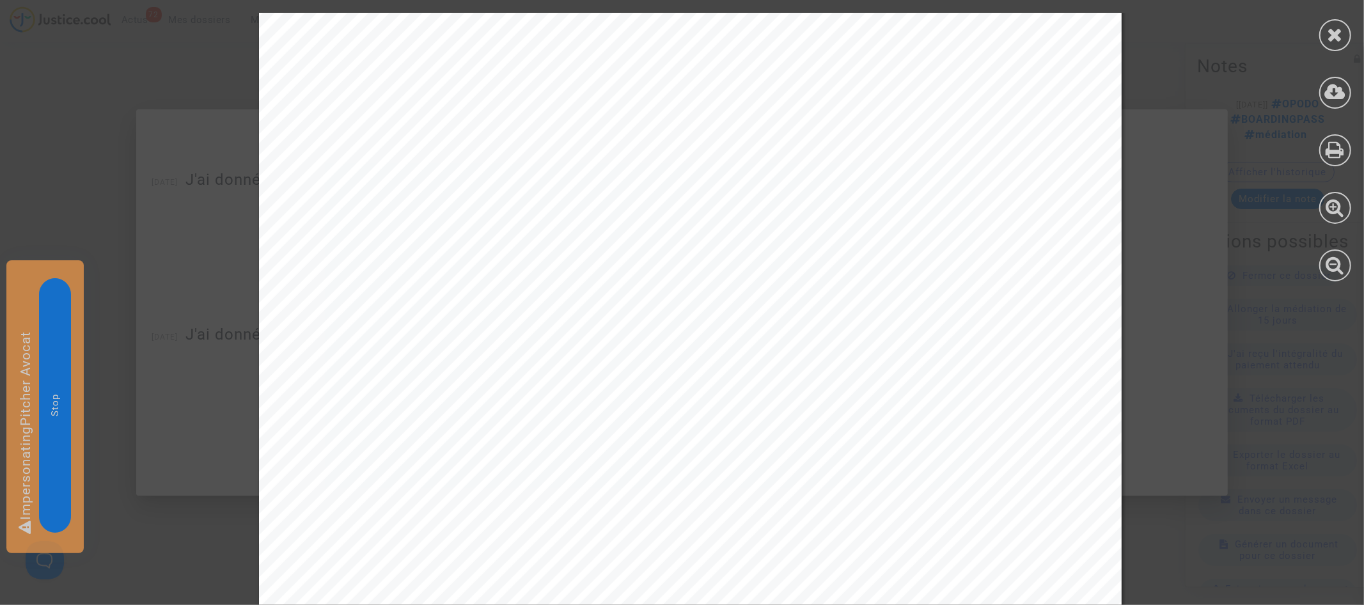
scroll to position [634, 0]
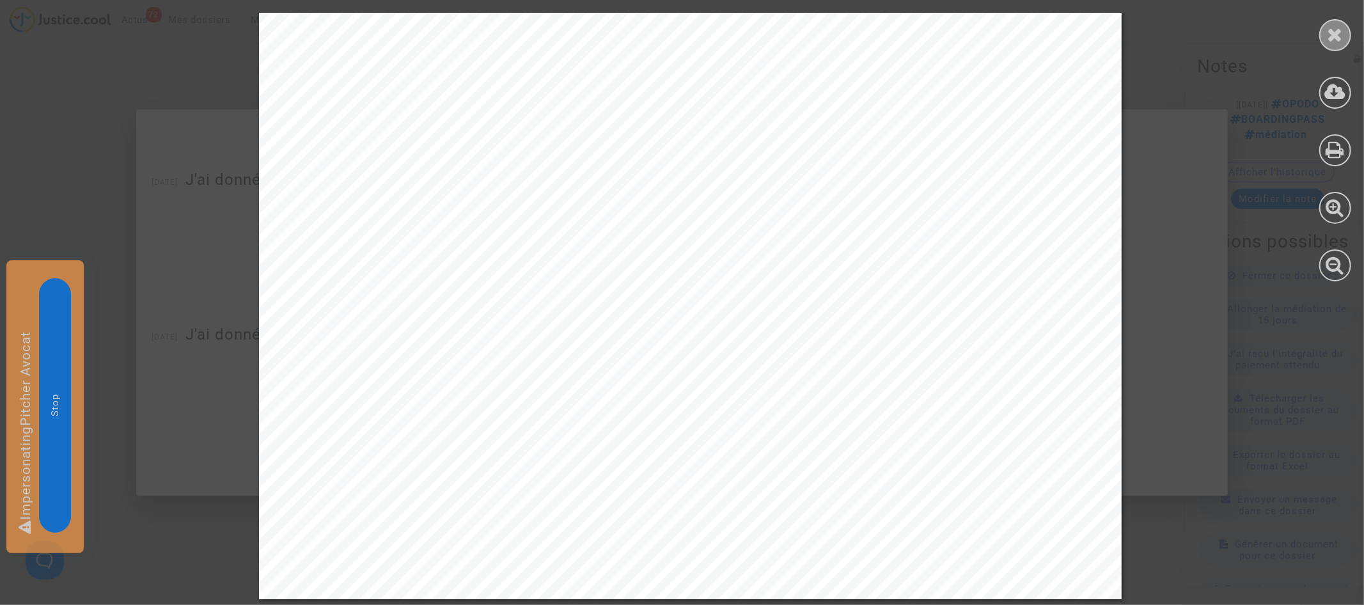
click at [1340, 35] on icon at bounding box center [1335, 34] width 16 height 19
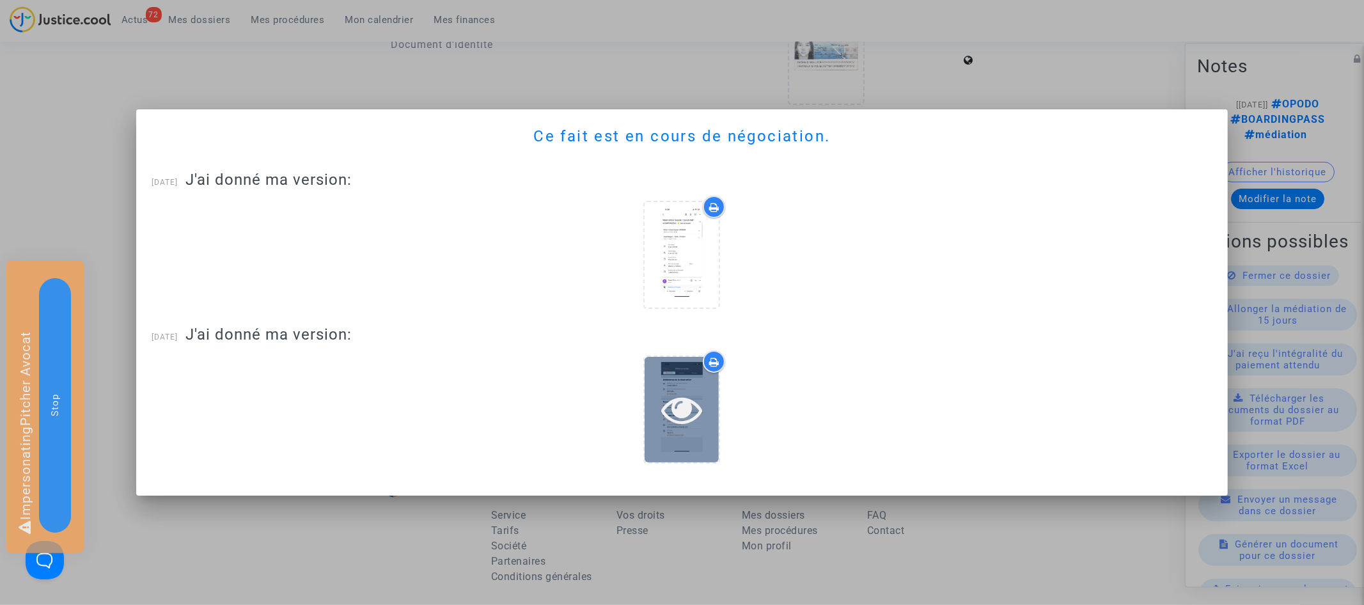
click at [683, 416] on icon at bounding box center [682, 409] width 42 height 41
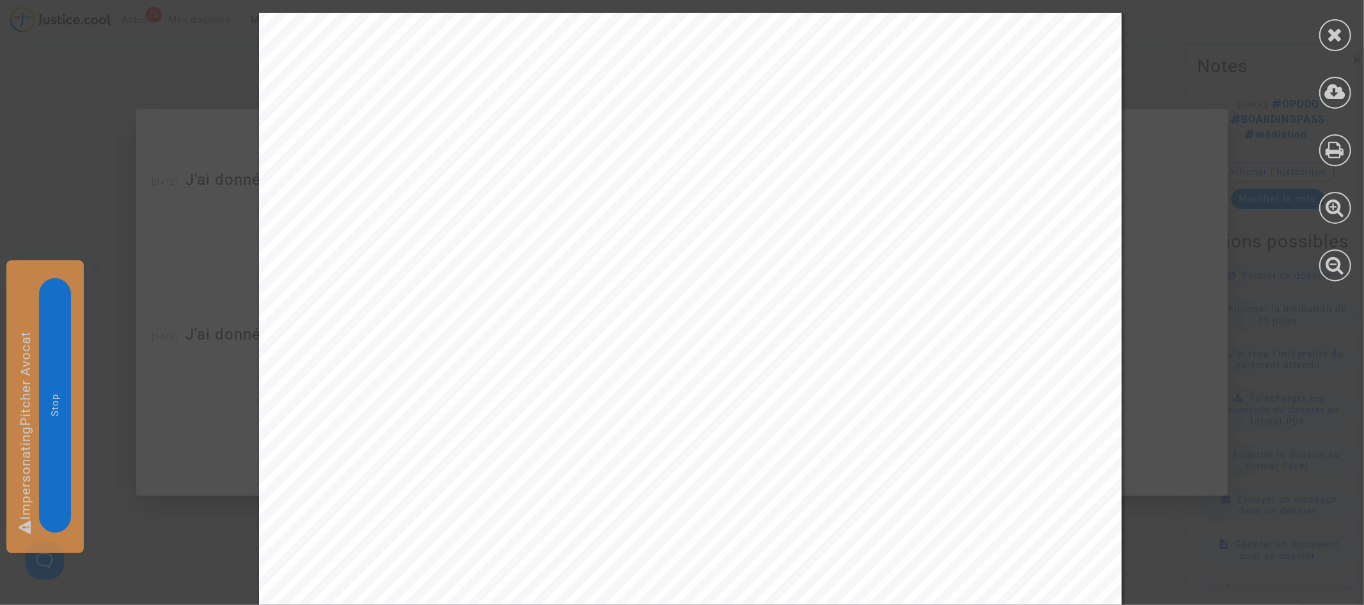
scroll to position [0, 0]
click at [1338, 42] on icon at bounding box center [1335, 34] width 16 height 19
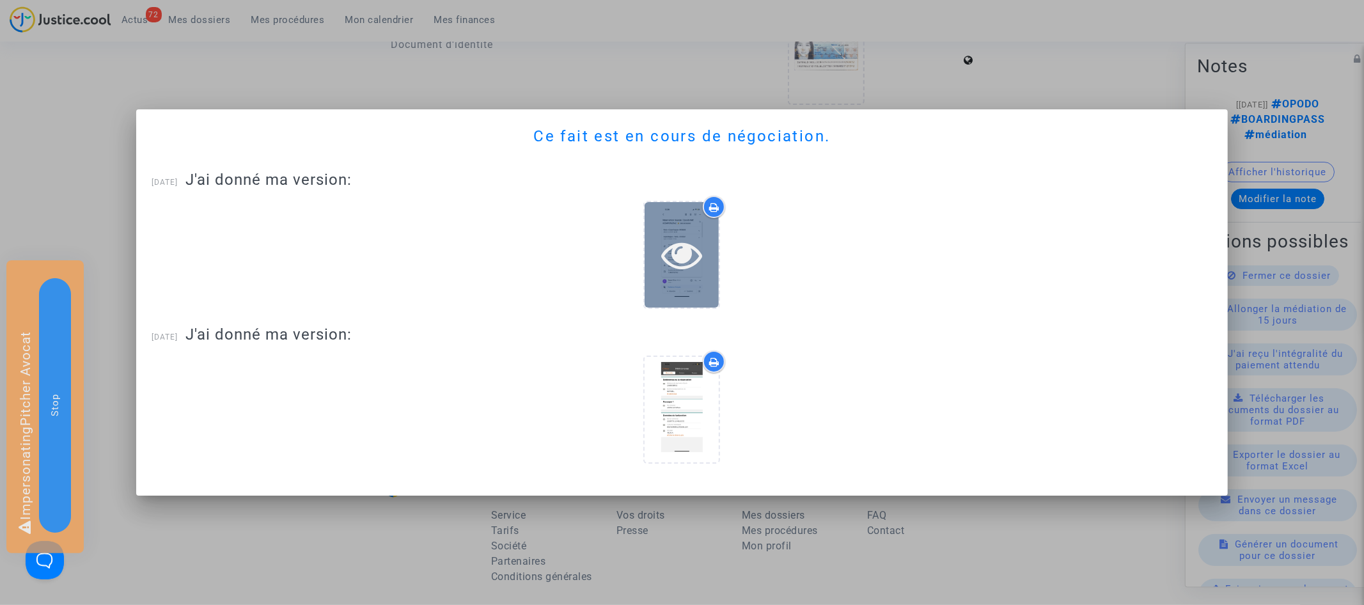
click at [676, 264] on icon at bounding box center [682, 254] width 42 height 41
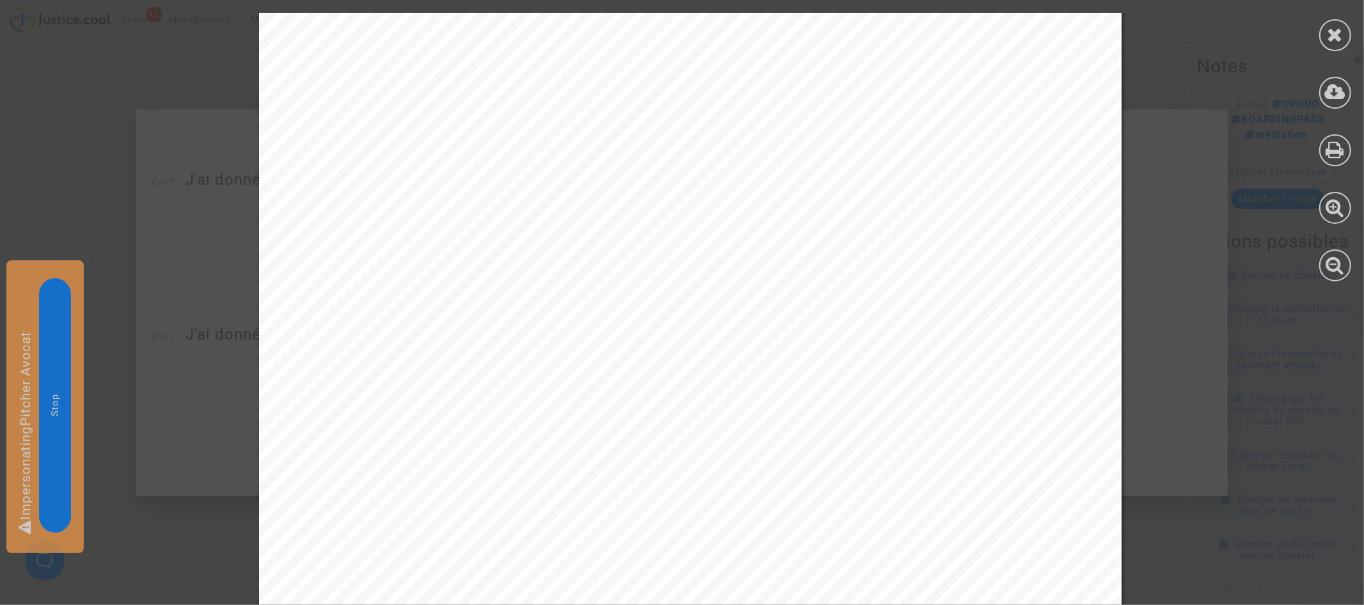
scroll to position [634, 0]
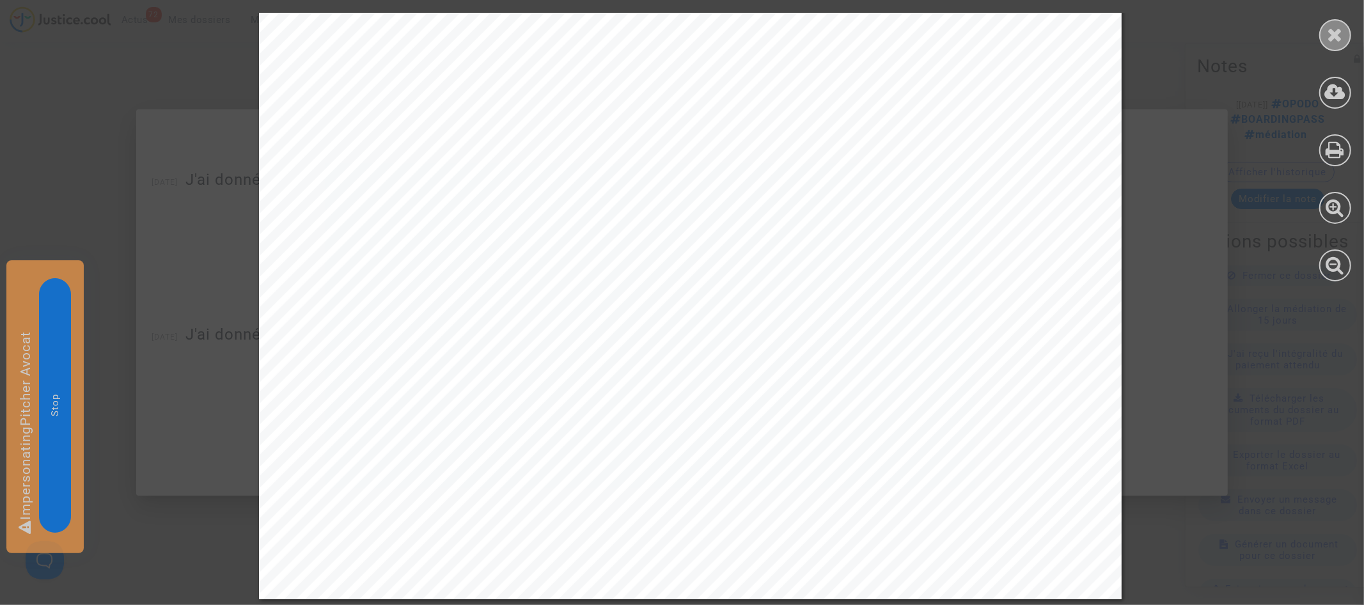
click at [1347, 36] on div at bounding box center [1335, 35] width 32 height 32
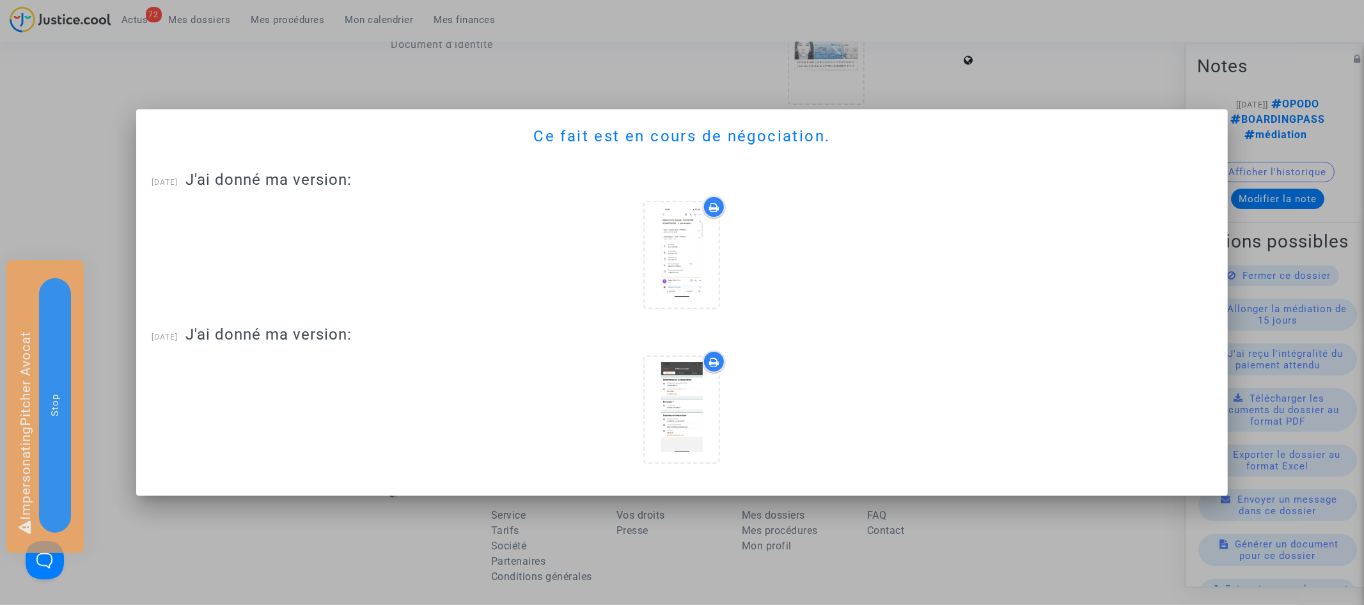
click at [113, 171] on div at bounding box center [682, 302] width 1364 height 605
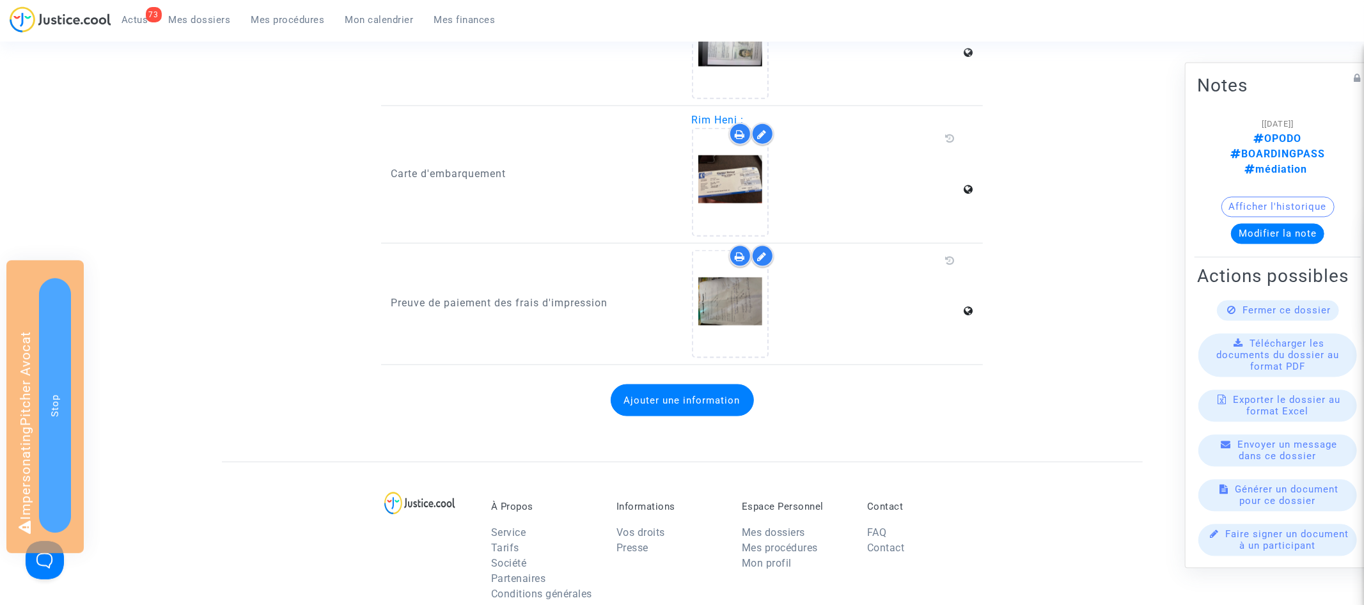
scroll to position [1243, 0]
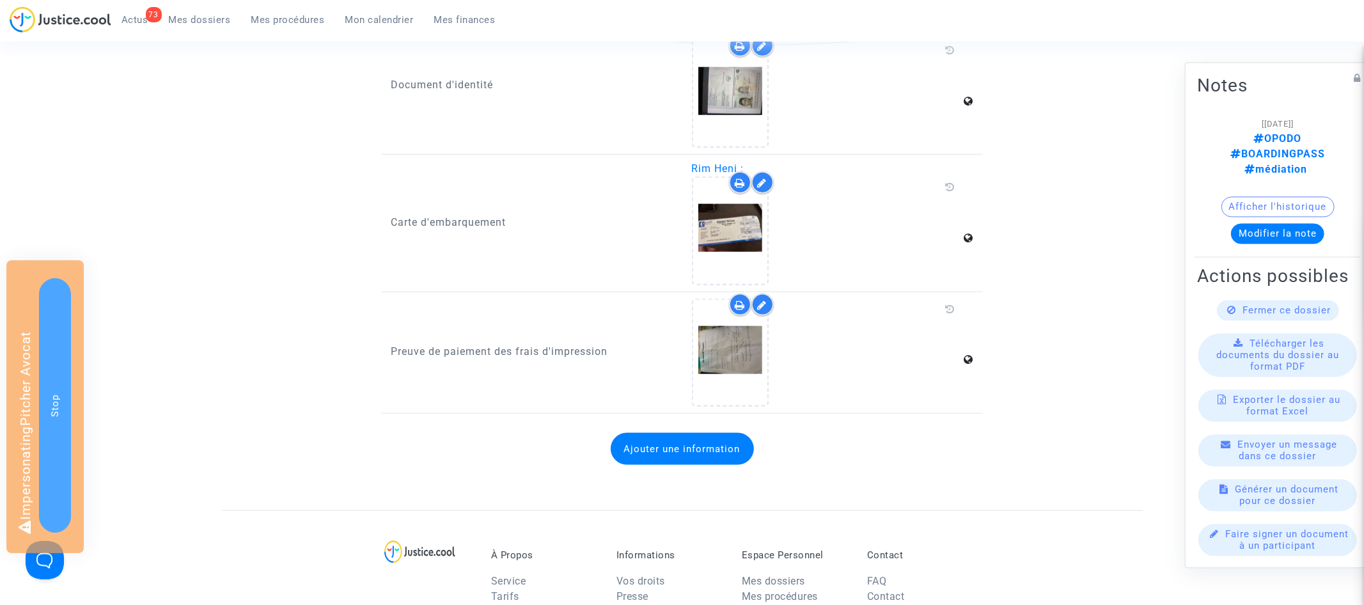
click at [761, 178] on icon at bounding box center [763, 183] width 10 height 10
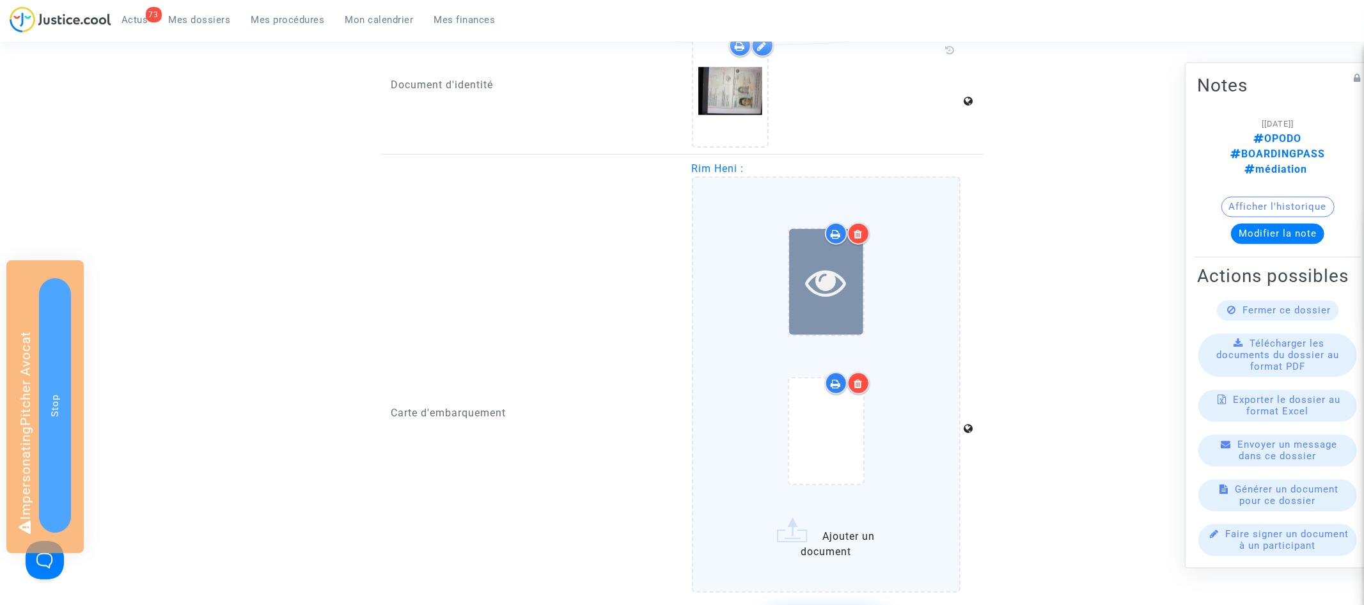
click at [830, 280] on icon at bounding box center [826, 282] width 42 height 41
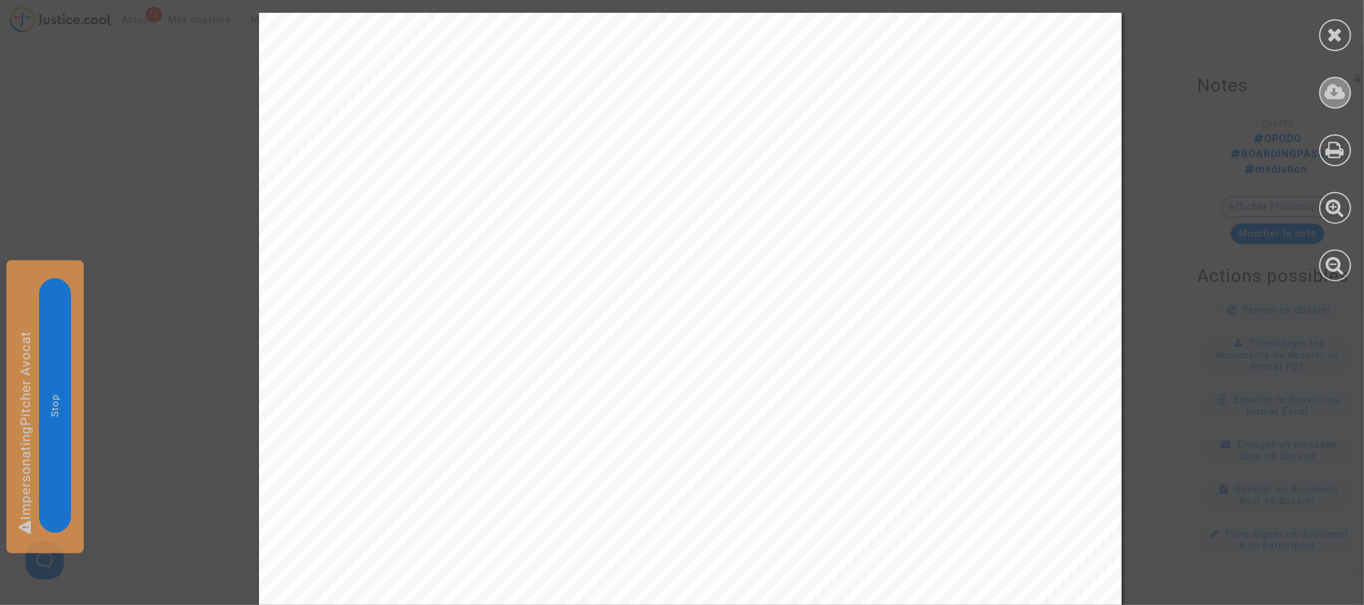
click at [1334, 90] on icon at bounding box center [1335, 91] width 21 height 19
click at [1334, 28] on icon at bounding box center [1335, 34] width 16 height 19
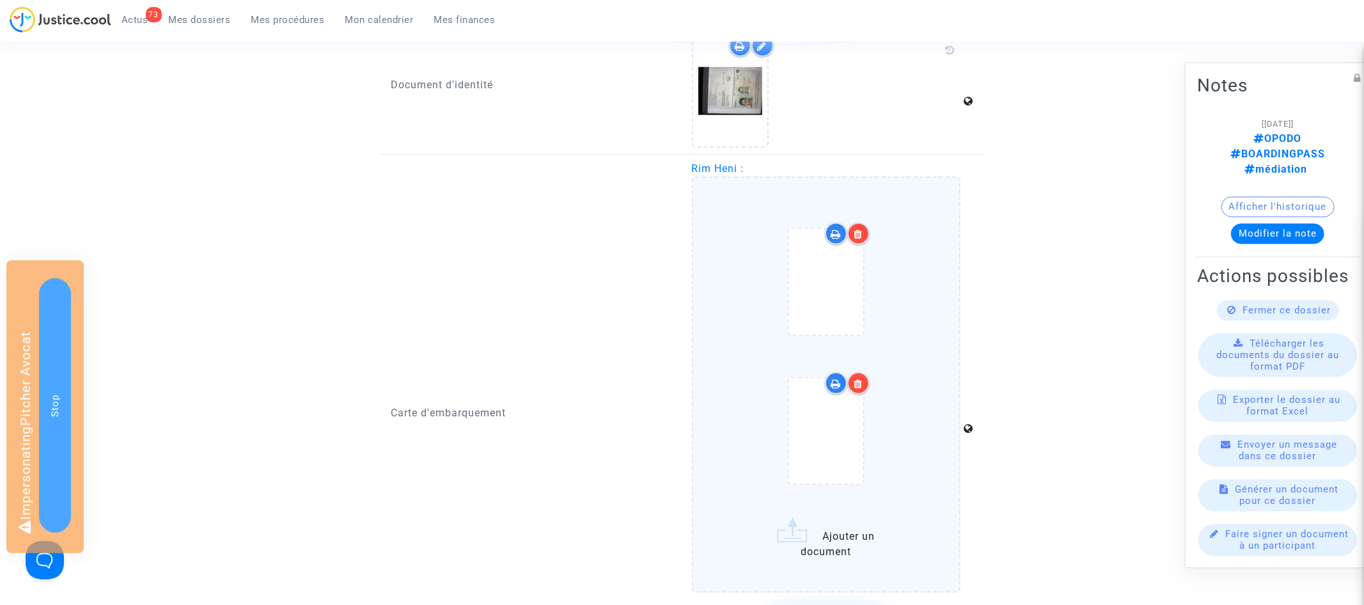
click at [860, 229] on icon at bounding box center [858, 234] width 9 height 10
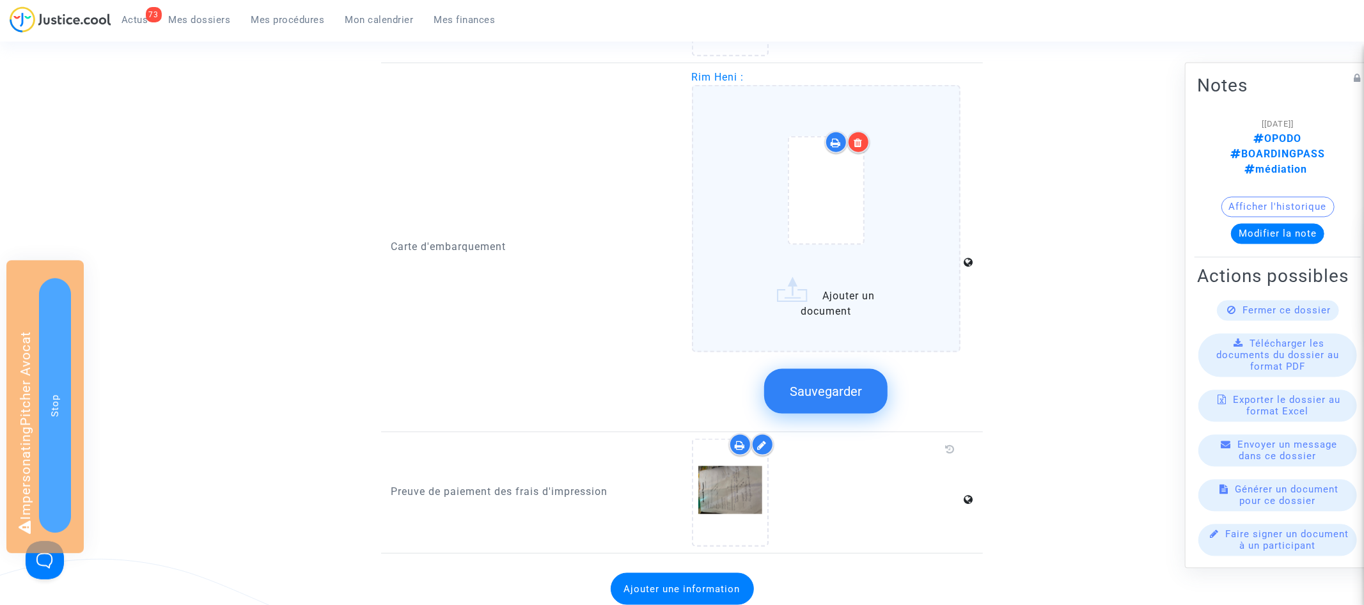
scroll to position [1385, 0]
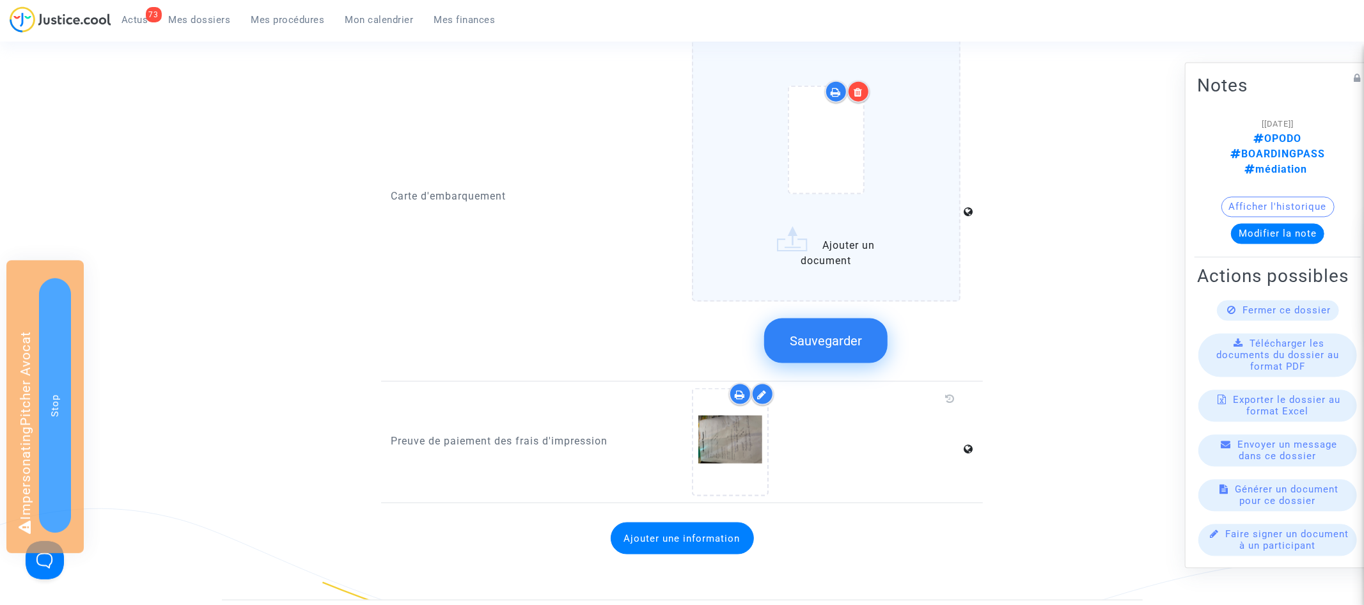
click at [842, 339] on span "Sauvegarder" at bounding box center [826, 340] width 72 height 15
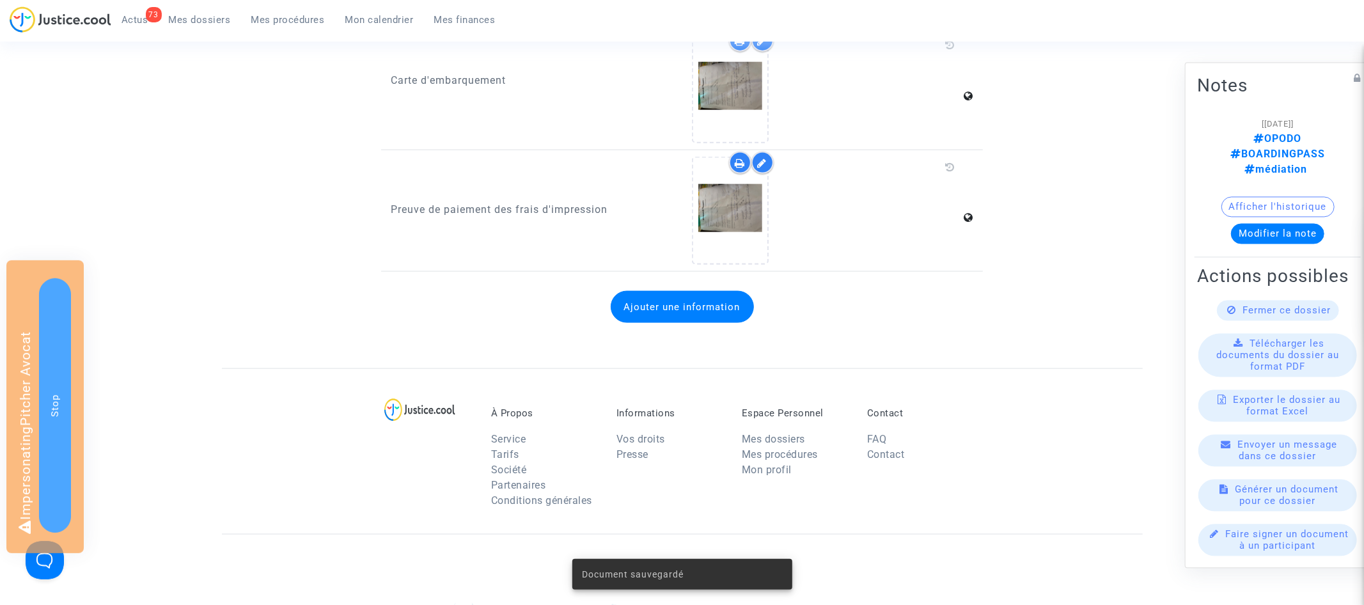
click at [764, 160] on icon at bounding box center [763, 163] width 10 height 10
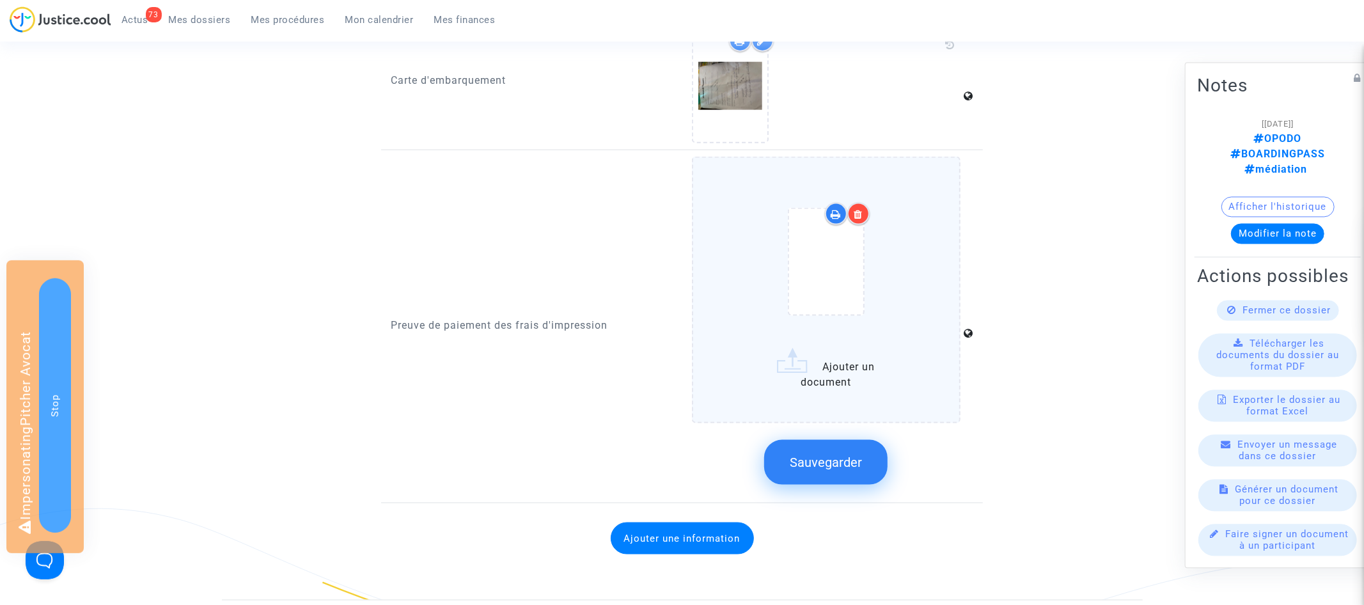
click at [834, 370] on label "Ajouter un document" at bounding box center [826, 290] width 269 height 267
click at [0, 0] on input "Ajouter un document" at bounding box center [0, 0] width 0 height 0
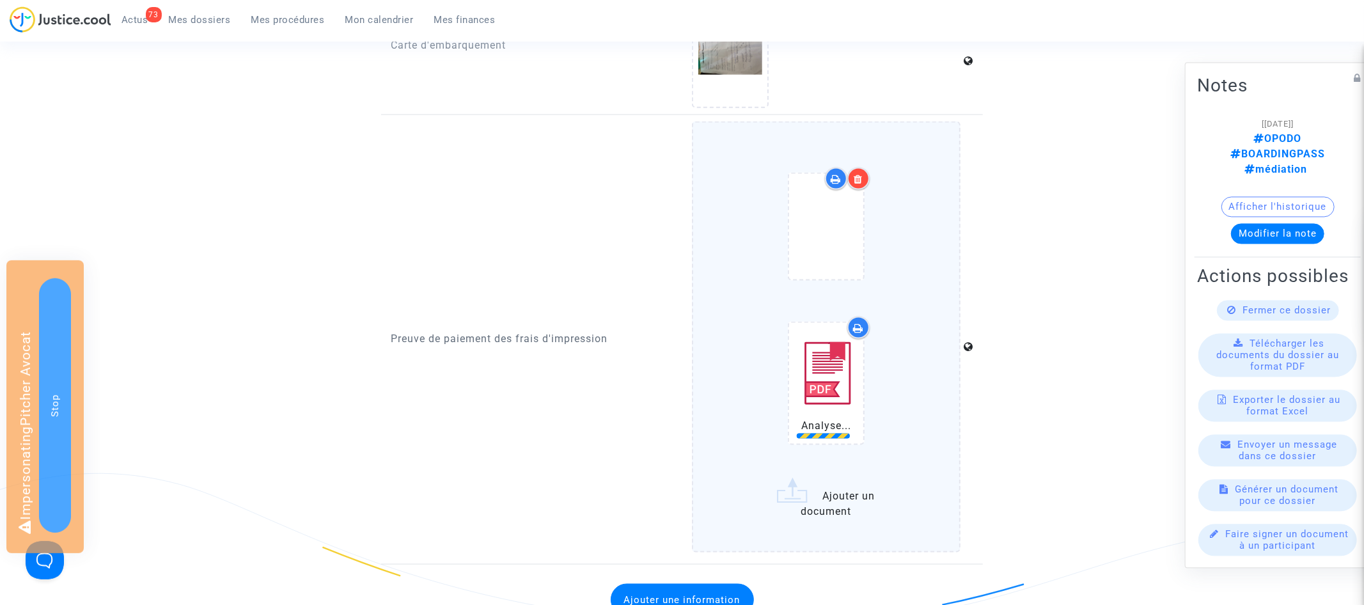
scroll to position [1421, 0]
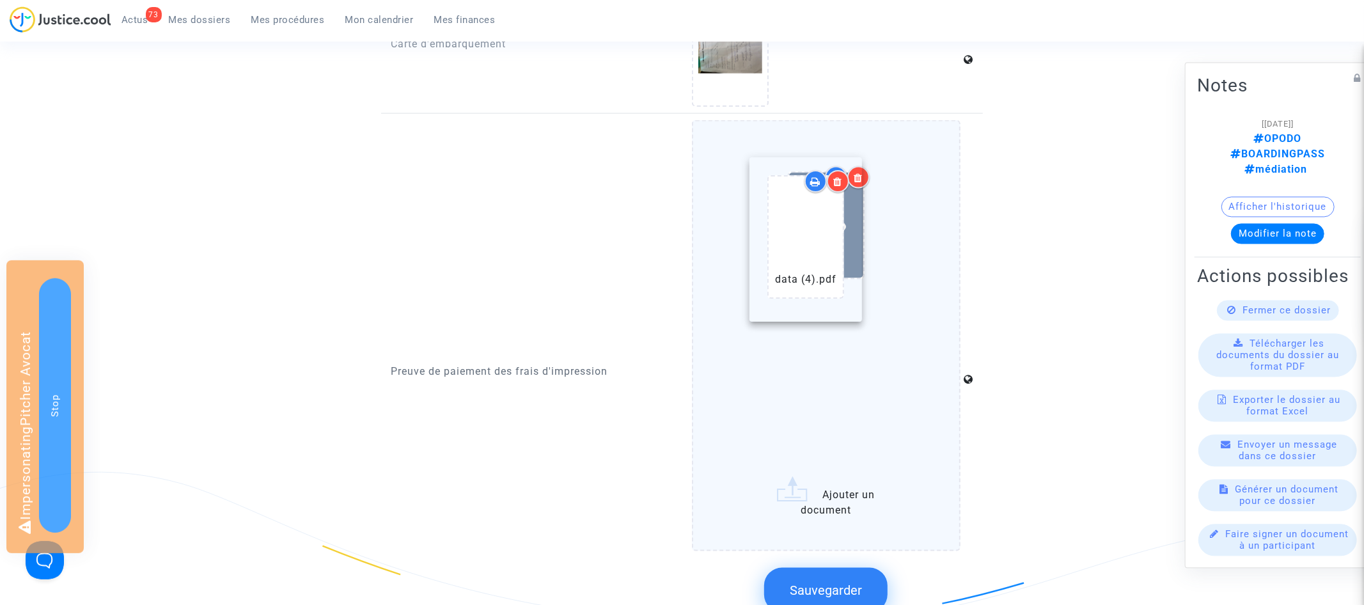
drag, startPoint x: 852, startPoint y: 364, endPoint x: 831, endPoint y: 224, distance: 142.1
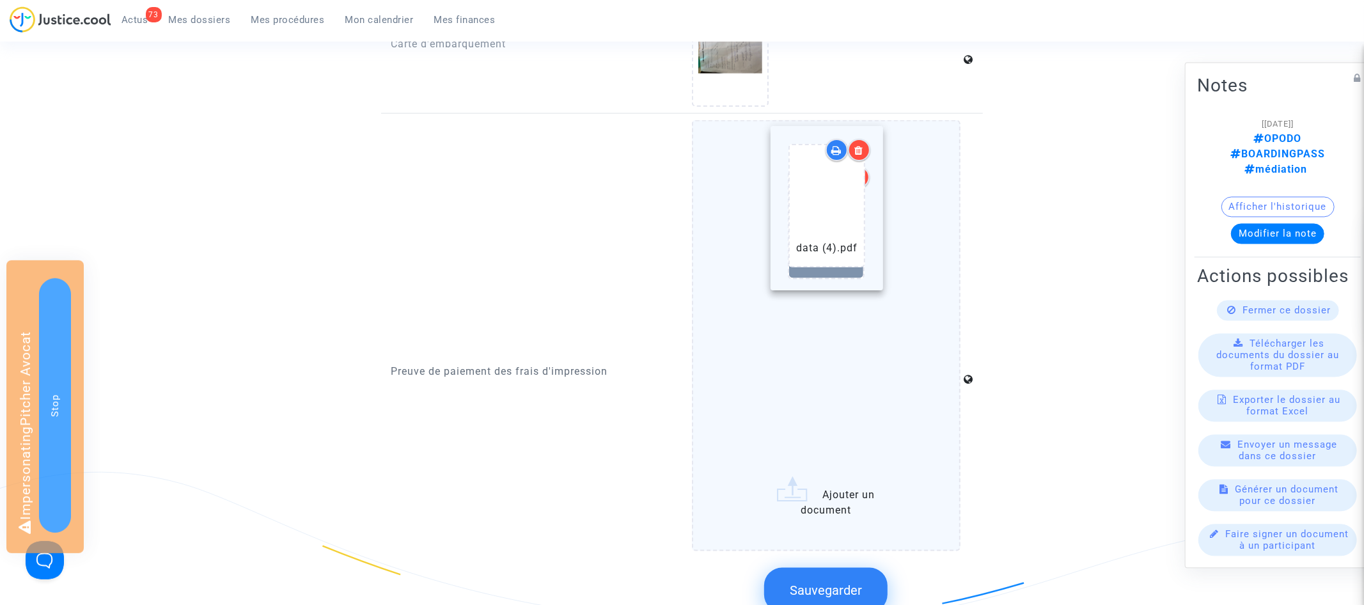
drag, startPoint x: 824, startPoint y: 387, endPoint x: 832, endPoint y: 213, distance: 174.7
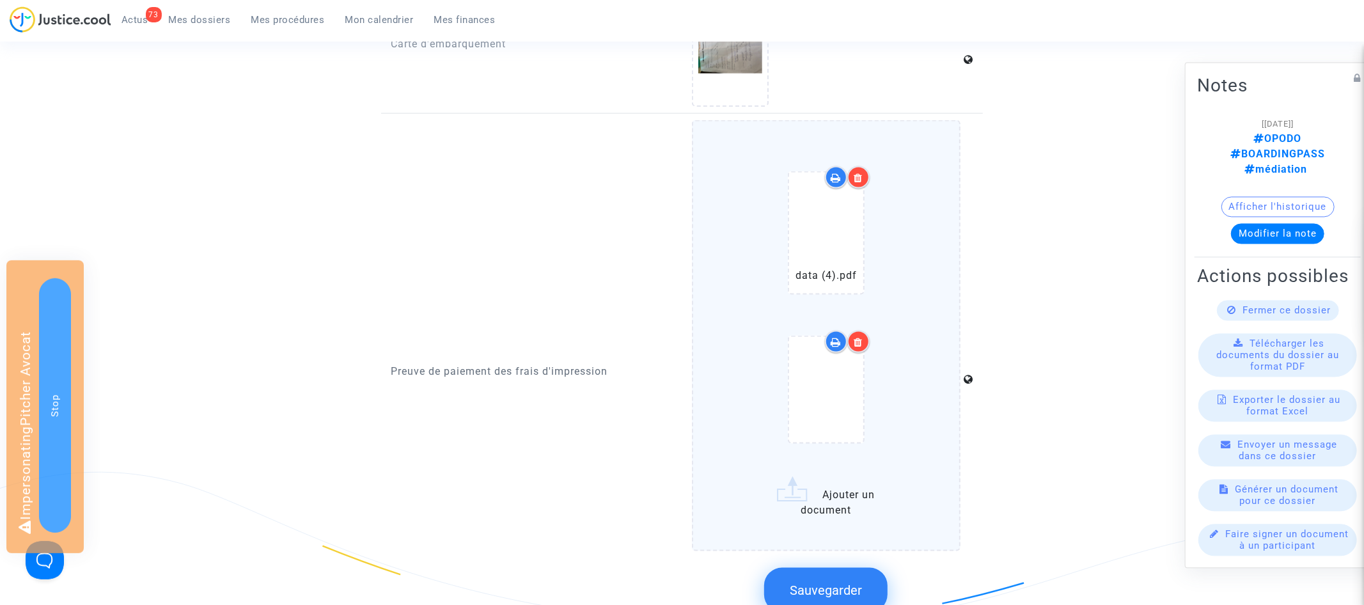
drag, startPoint x: 837, startPoint y: 591, endPoint x: 841, endPoint y: 563, distance: 28.4
click at [837, 591] on span "Sauvegarder" at bounding box center [826, 589] width 72 height 15
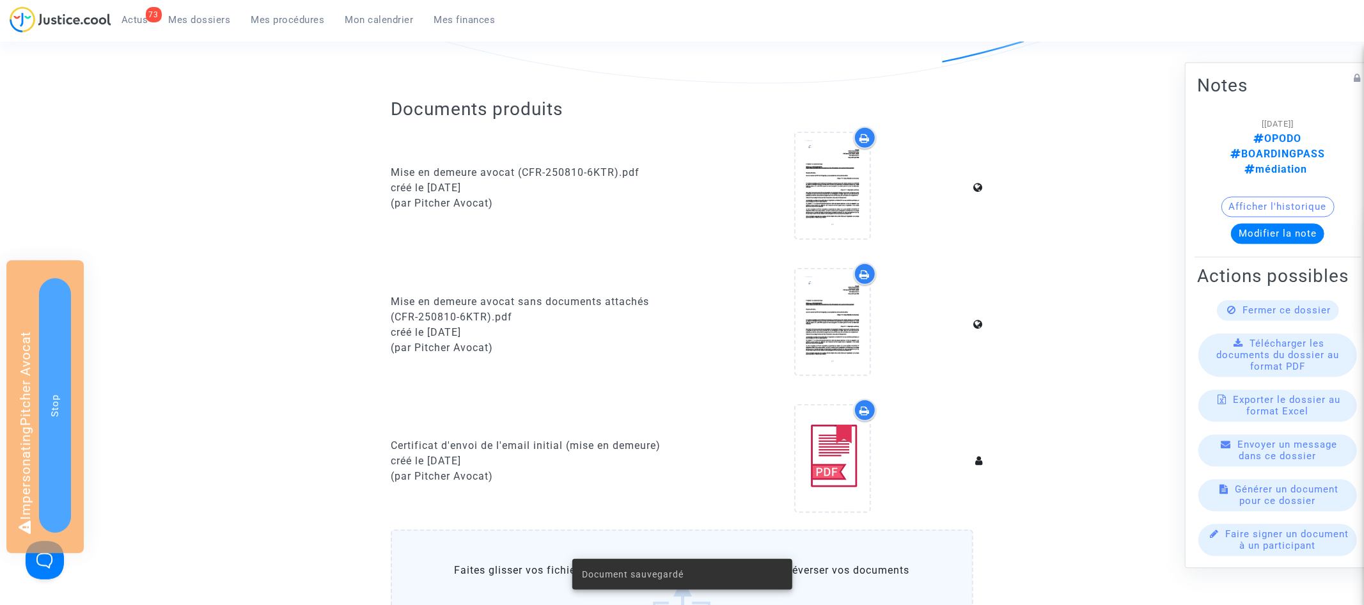
scroll to position [363, 0]
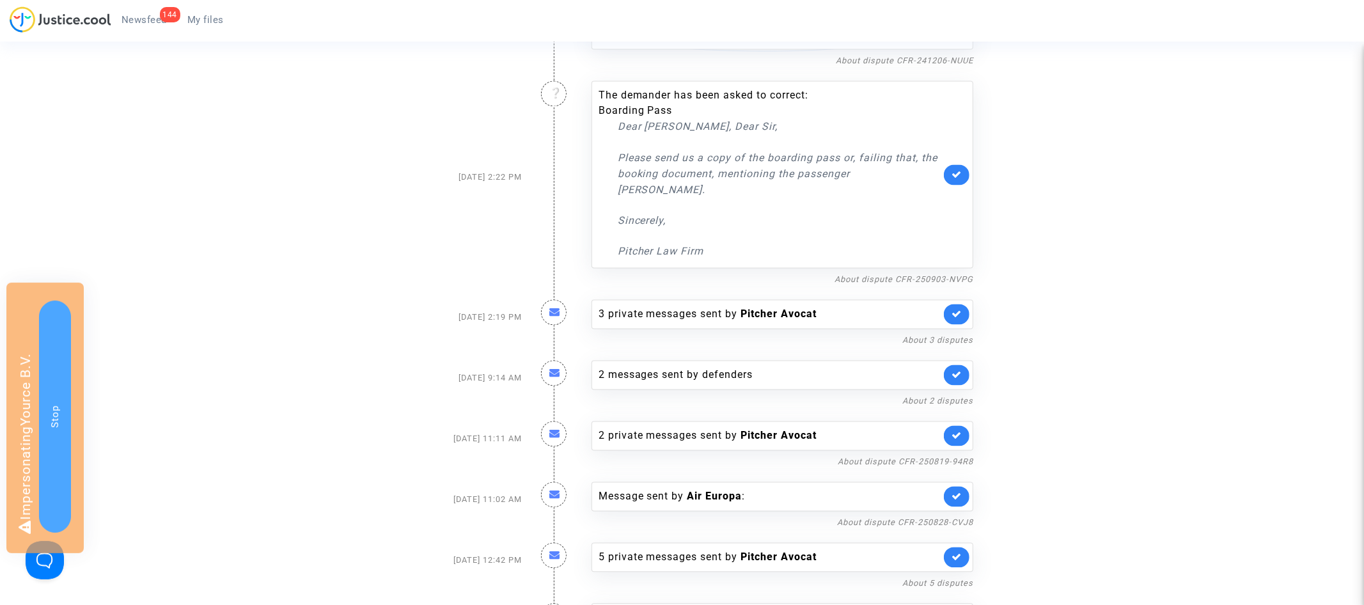
scroll to position [2584, 0]
